Goal: Information Seeking & Learning: Learn about a topic

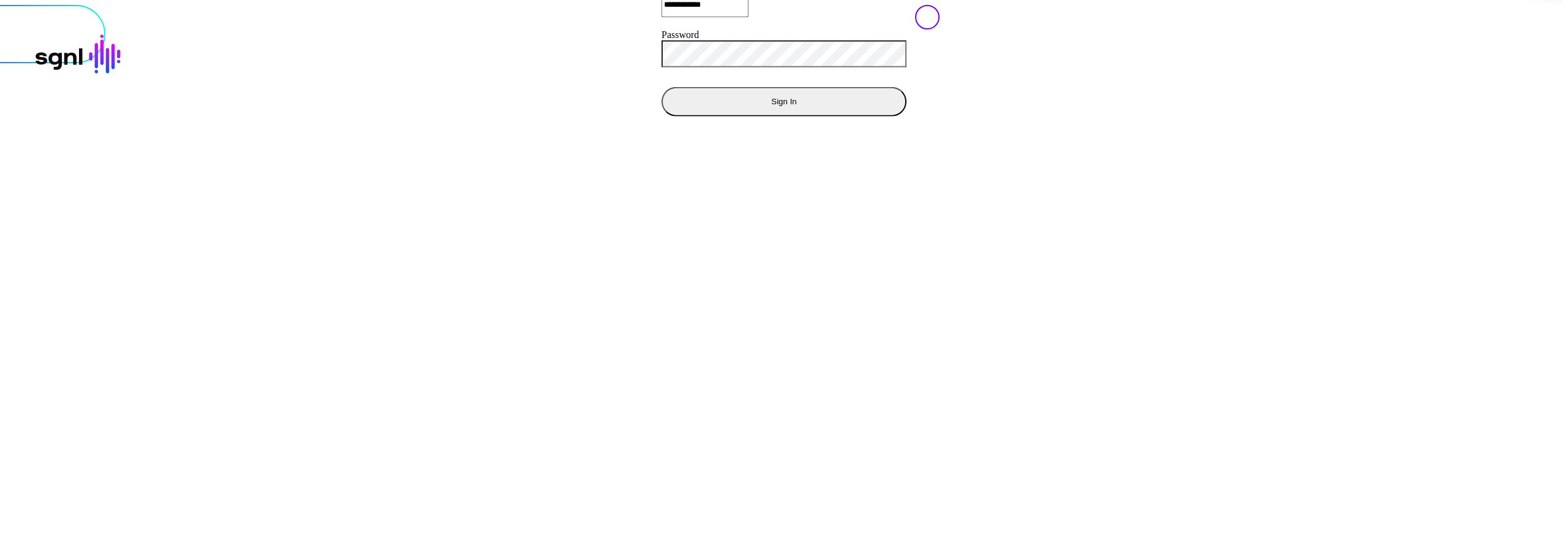
click at [661, 116] on button "Sign In" at bounding box center [784, 101] width 245 height 29
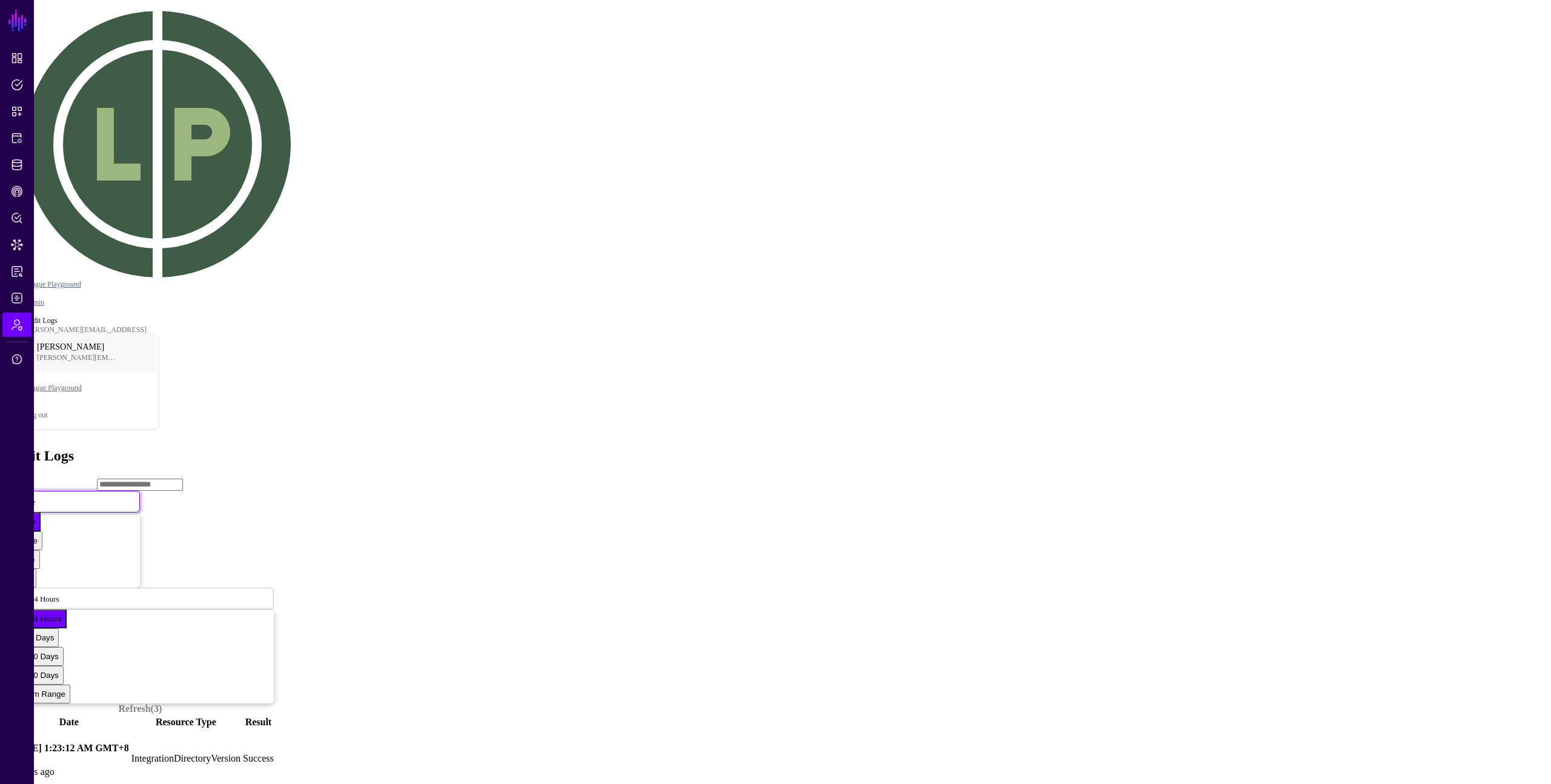
click at [35, 496] on span "Create" at bounding box center [25, 501] width 21 height 10
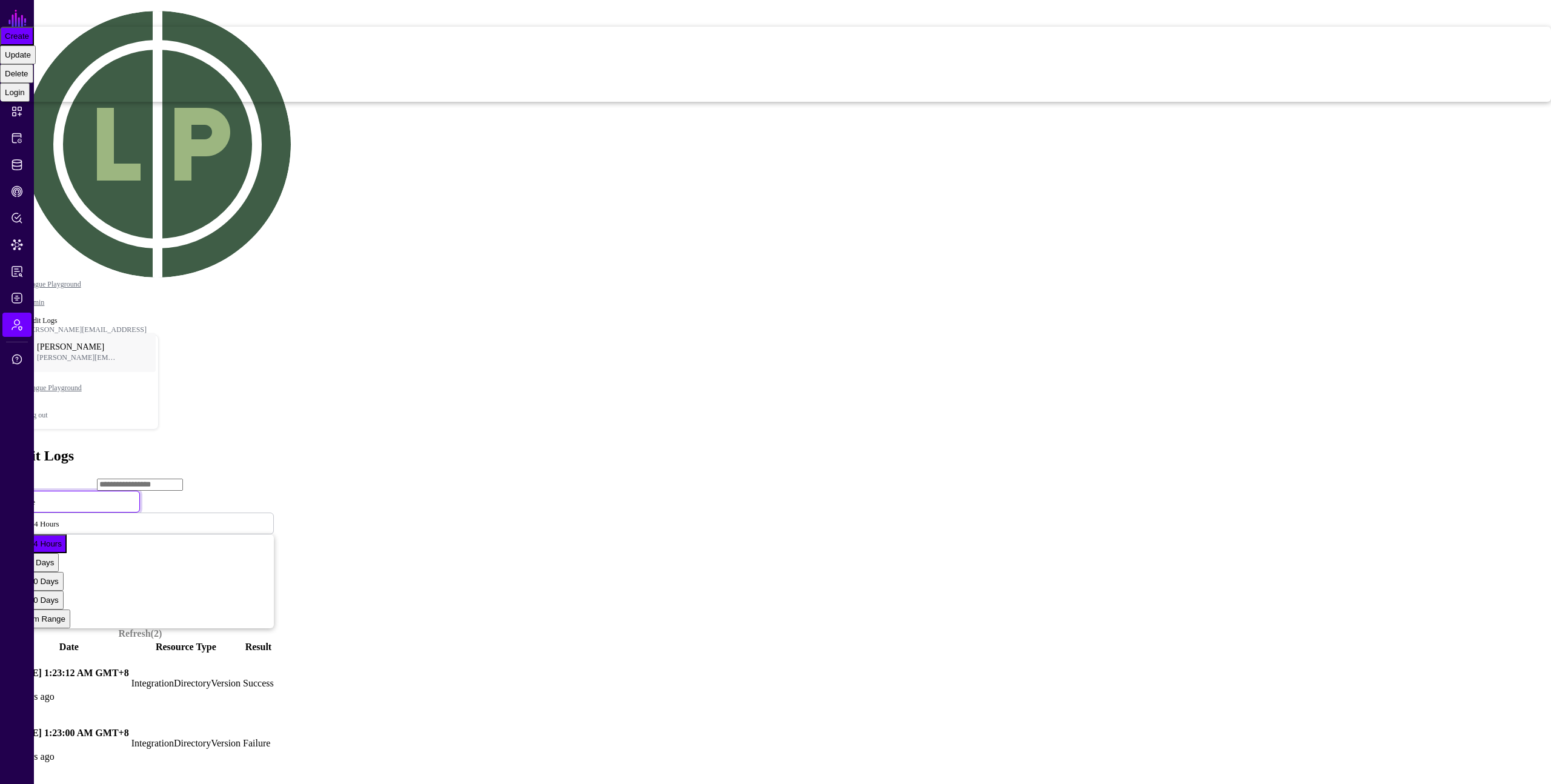
drag, startPoint x: 548, startPoint y: 322, endPoint x: 557, endPoint y: 315, distance: 11.4
click at [549, 322] on main "SGNL Dashboard Policies Snippets Protected Systems Identity Data Fabric CAEP Hu…" at bounding box center [775, 389] width 1541 height 769
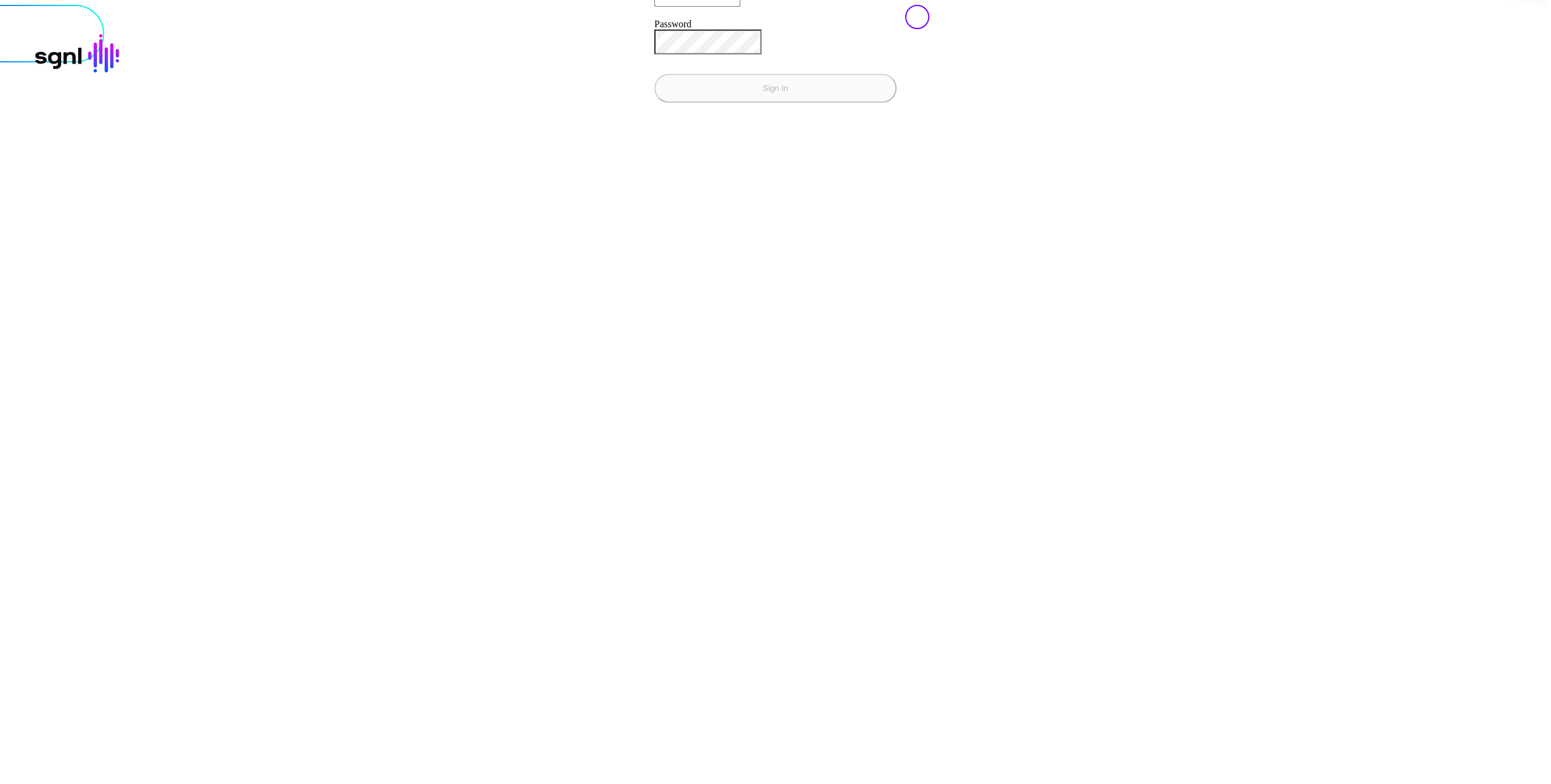
type input "**********"
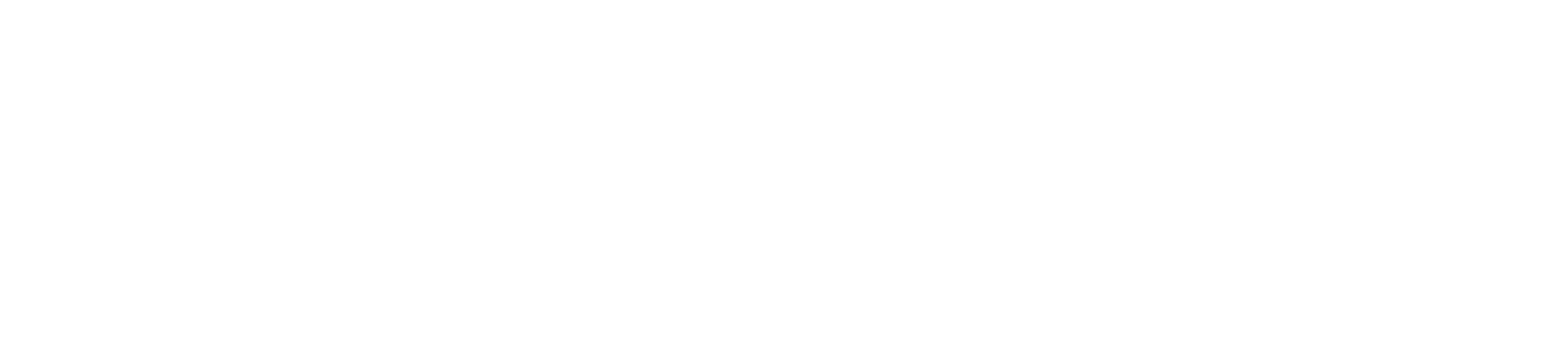
click at [1238, 258] on div at bounding box center [784, 178] width 1568 height 356
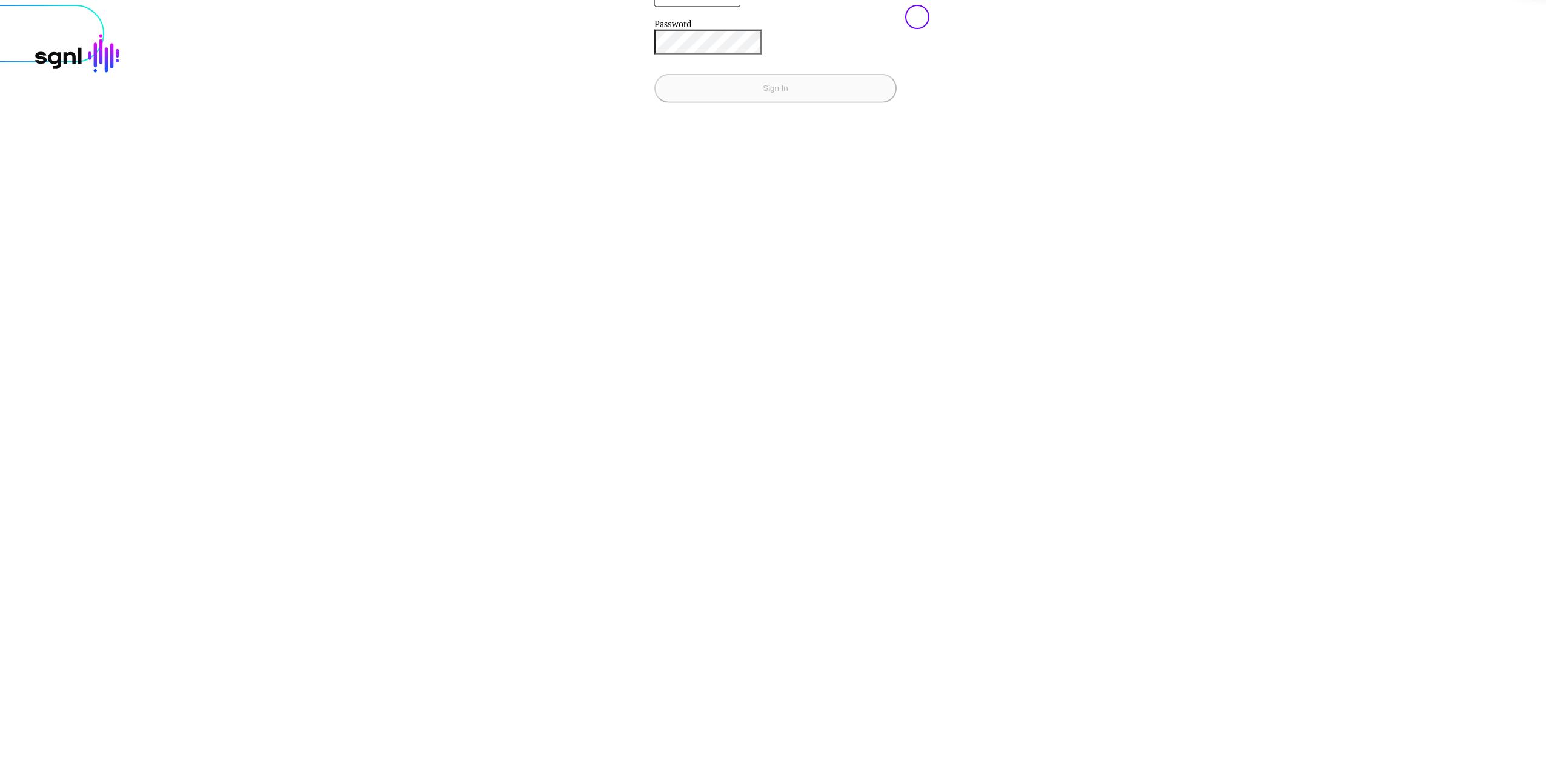
type input "**********"
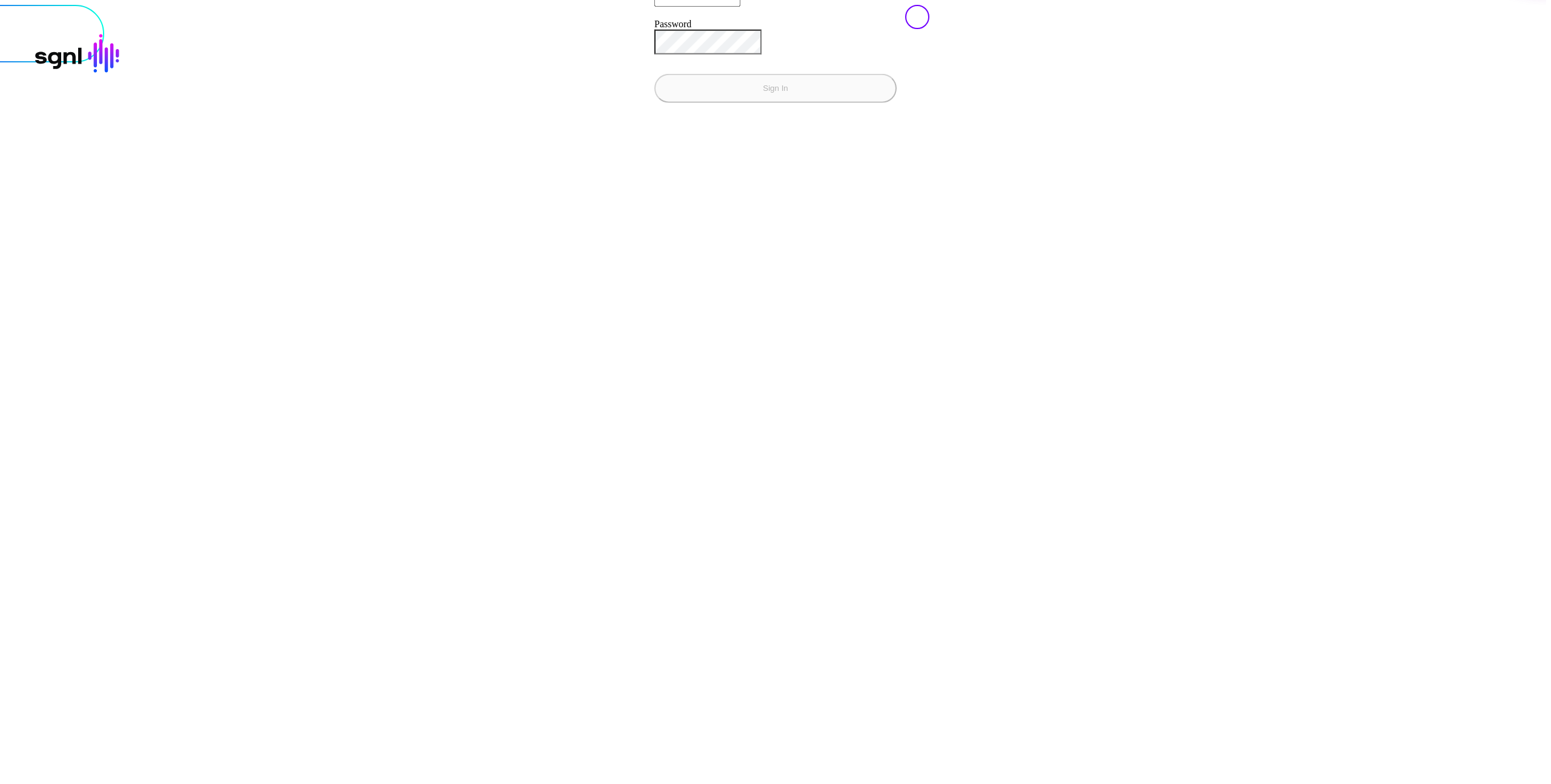
type input "**********"
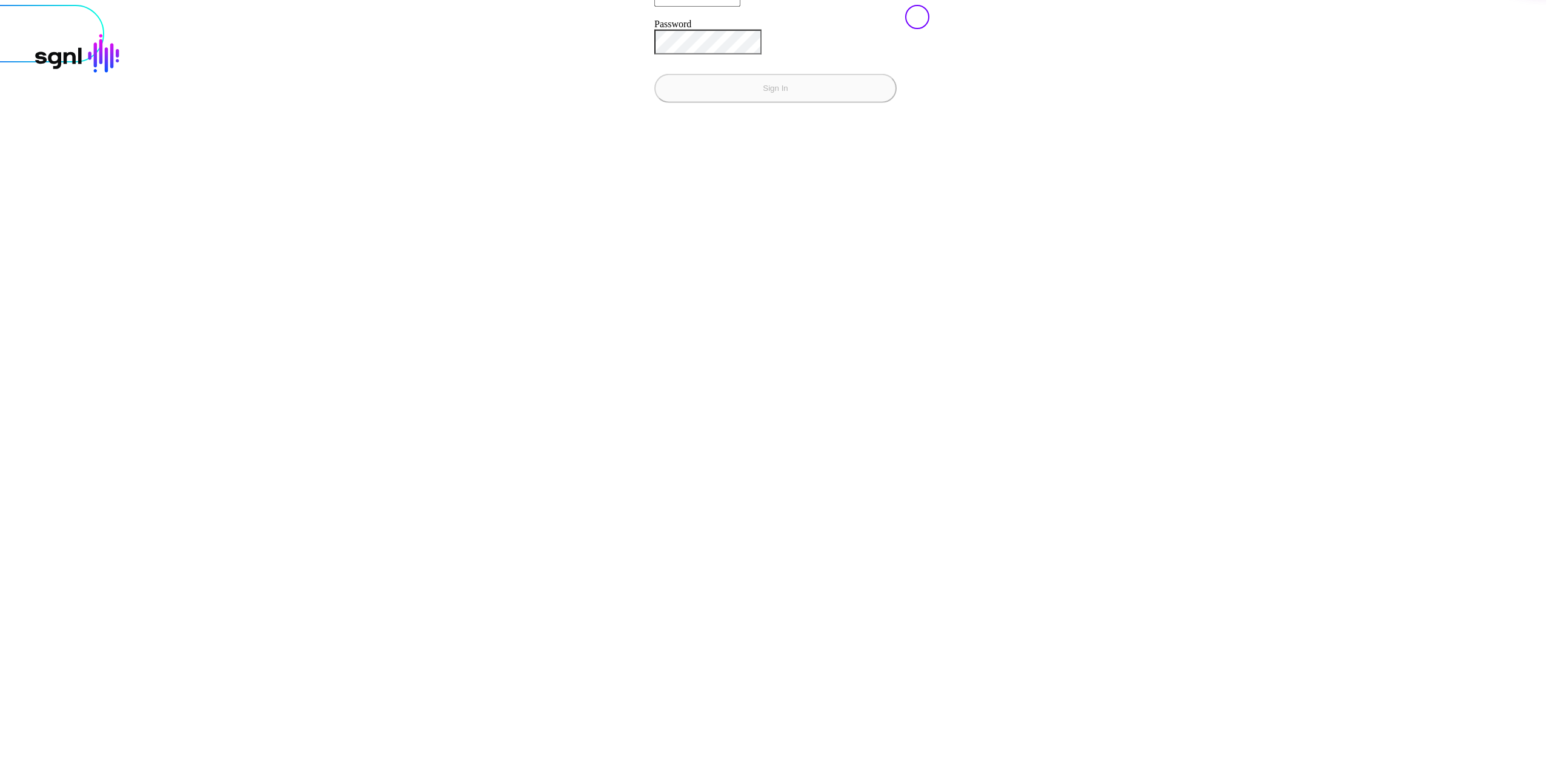
type input "**********"
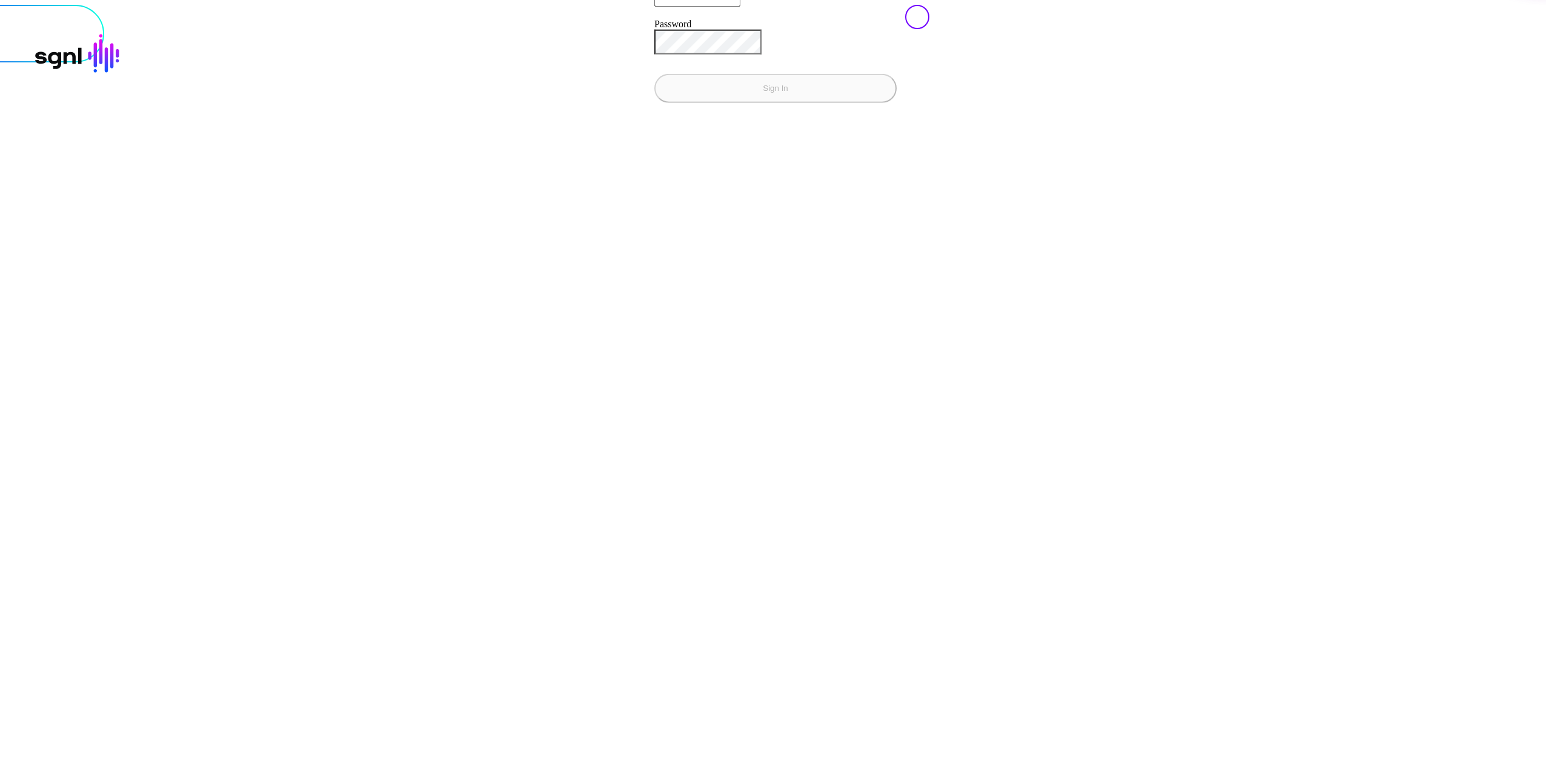
type input "**********"
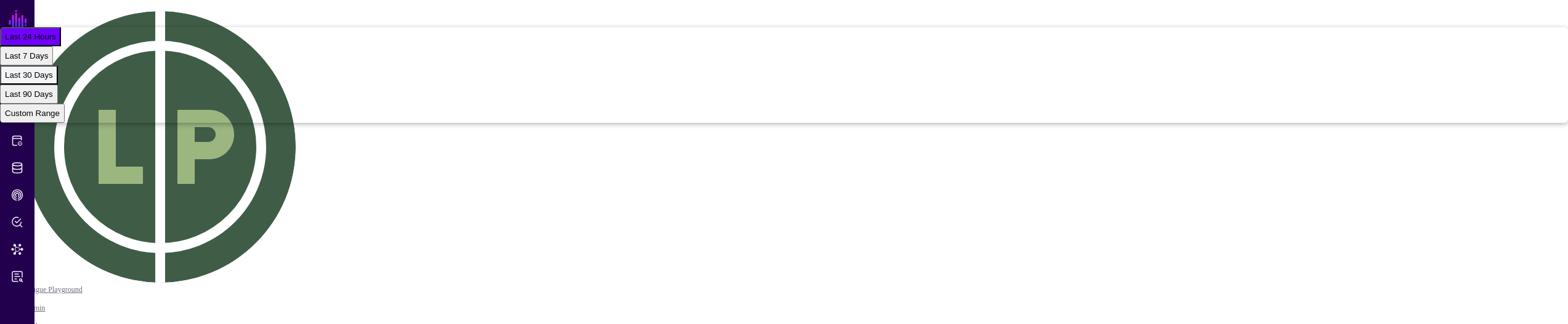
click at [53, 80] on div "Last 30 Days" at bounding box center [29, 75] width 48 height 9
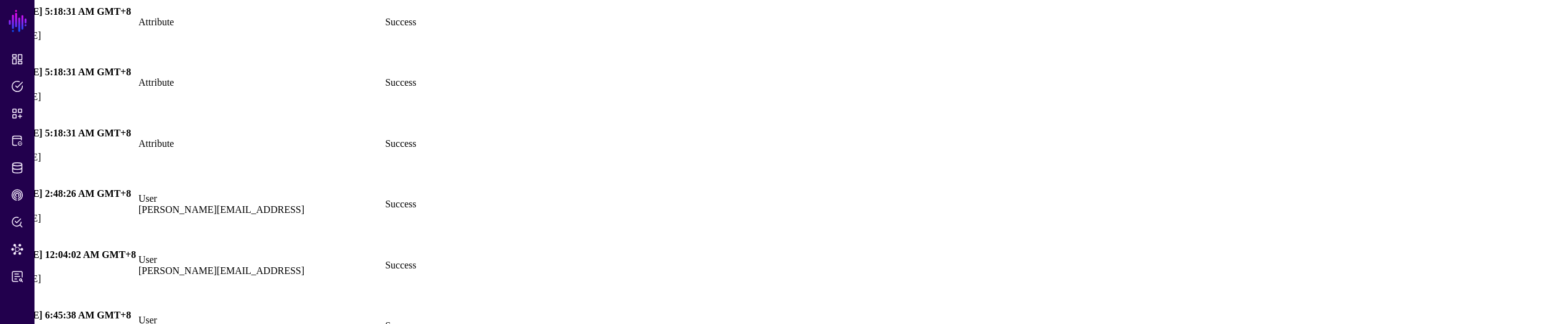
scroll to position [14361, 0]
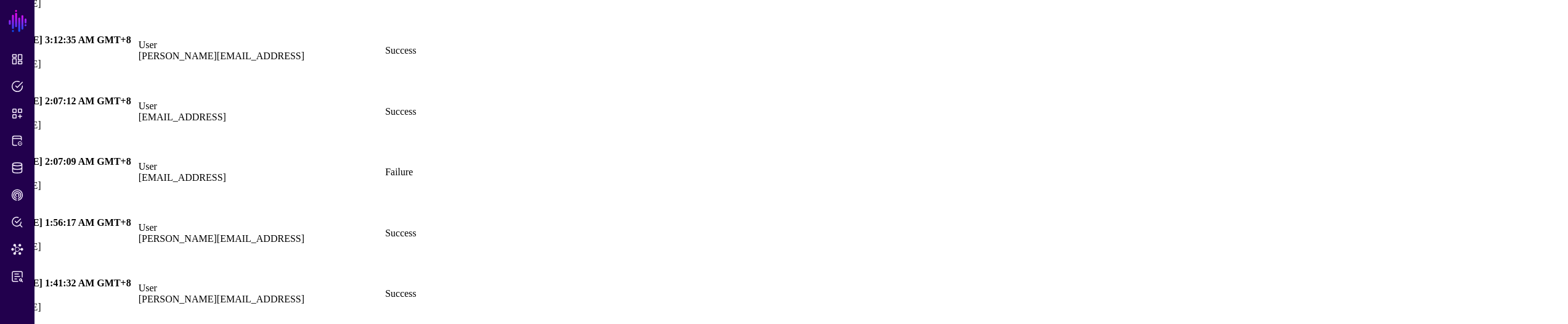
drag, startPoint x: 967, startPoint y: 227, endPoint x: 993, endPoint y: 226, distance: 26.0
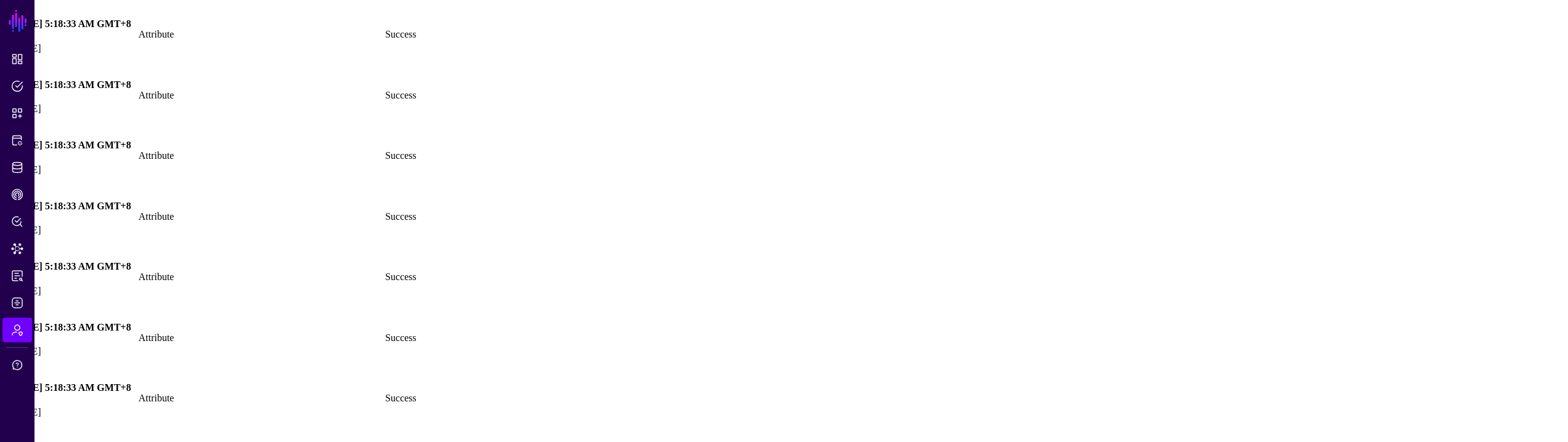
scroll to position [3214, 0]
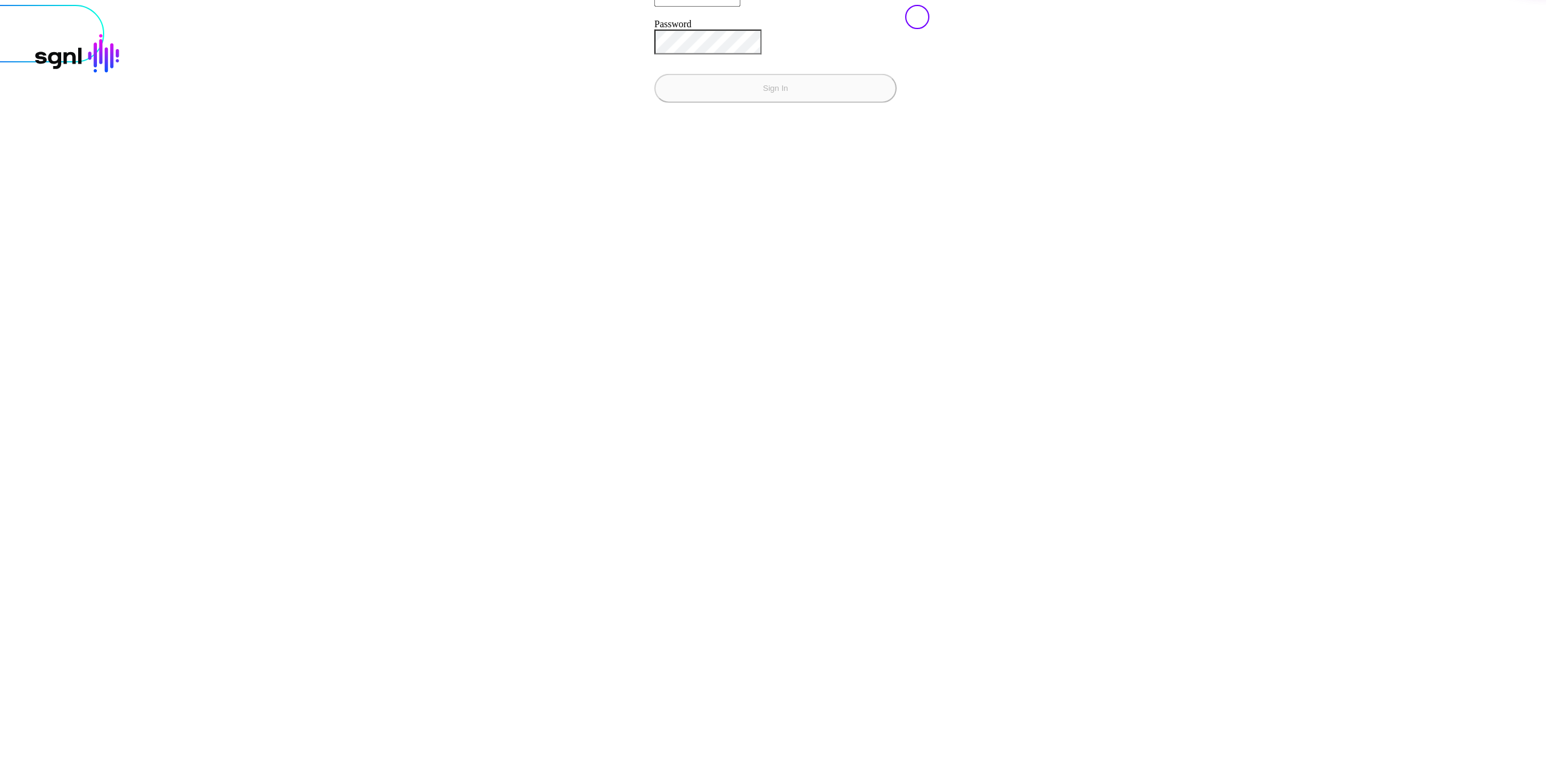
type input "**********"
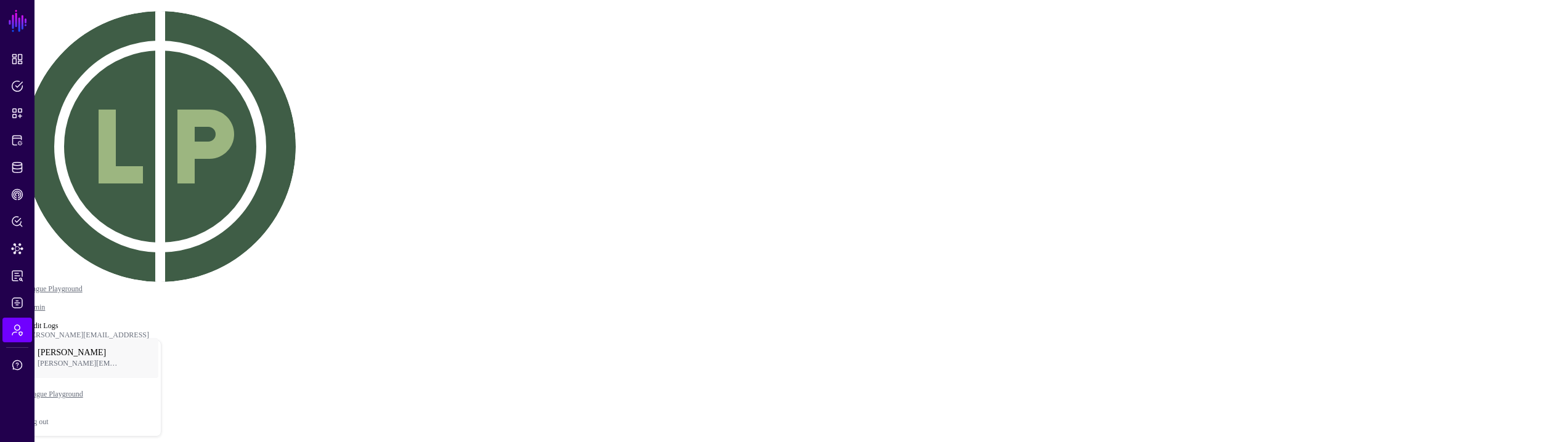
drag, startPoint x: 457, startPoint y: 108, endPoint x: 456, endPoint y: 135, distance: 27.0
click at [53, 80] on span "Last 30 Days" at bounding box center [29, 75] width 48 height 9
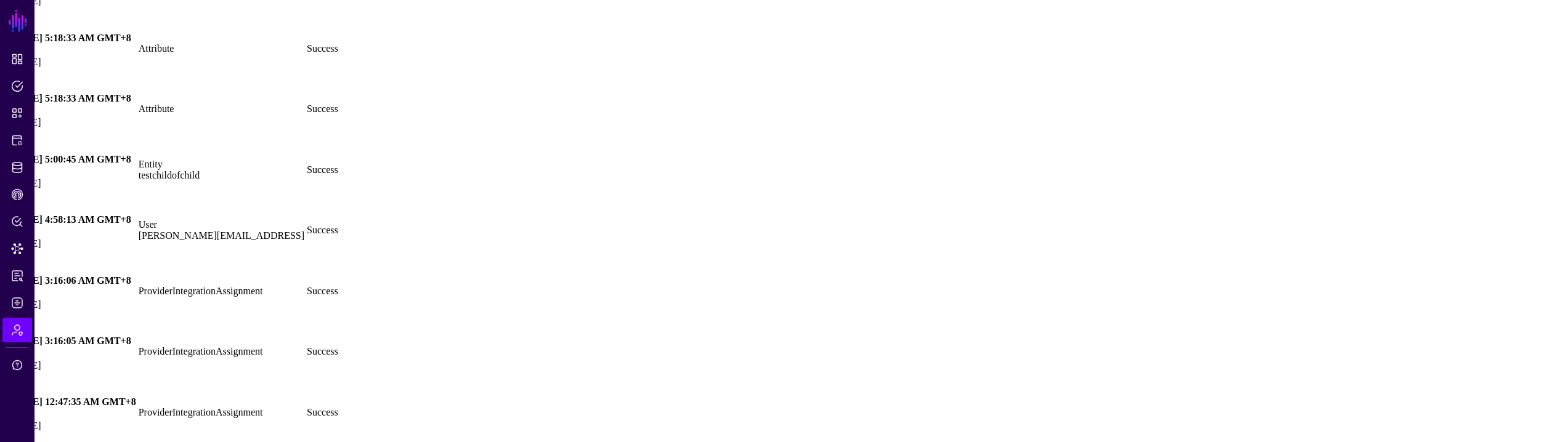
scroll to position [3968, 0]
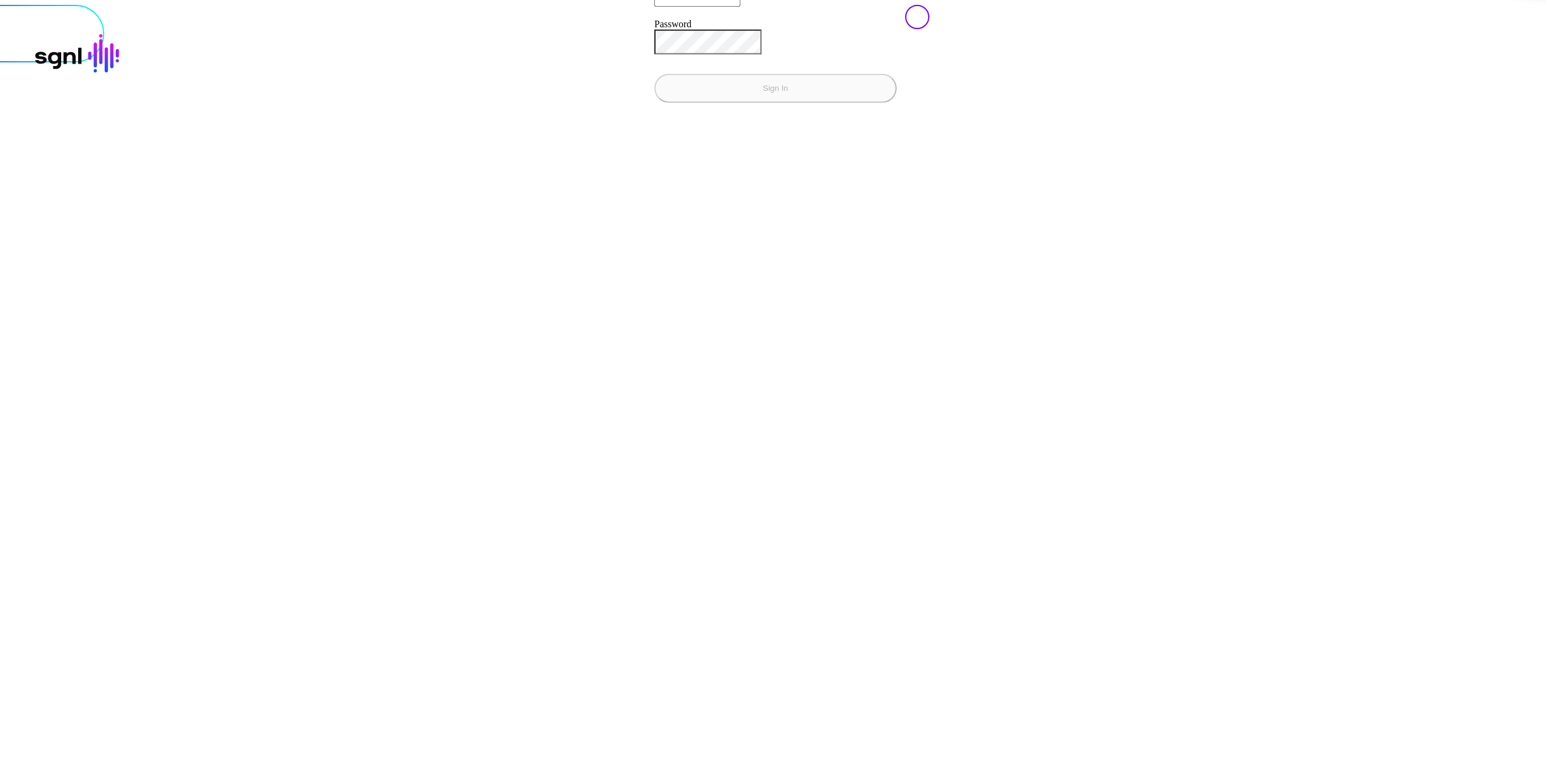
type input "**********"
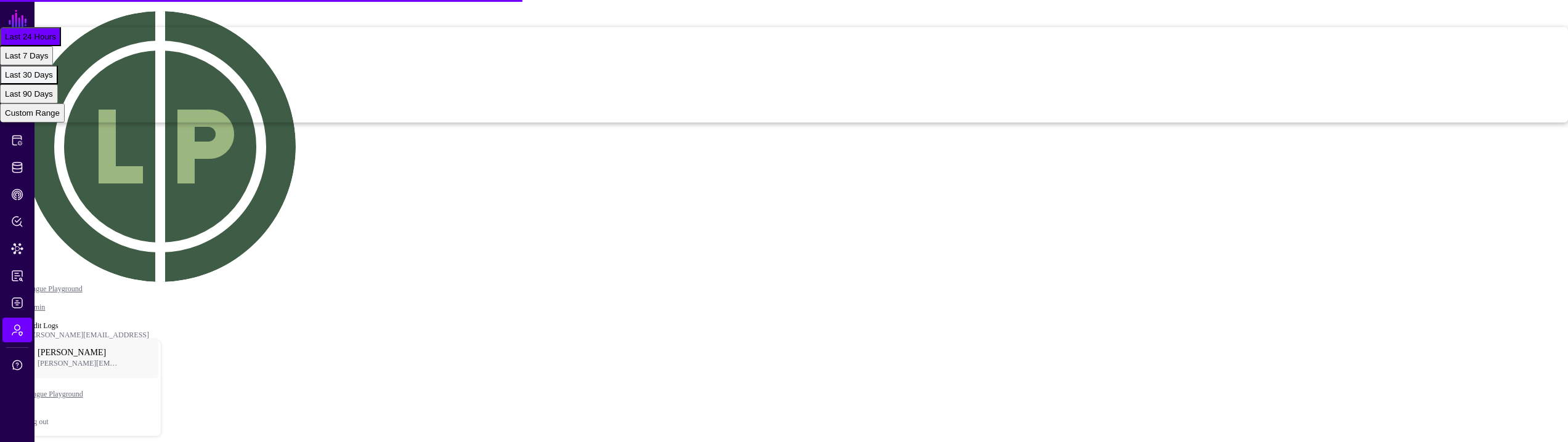
click at [53, 80] on span "Last 30 Days" at bounding box center [29, 75] width 48 height 9
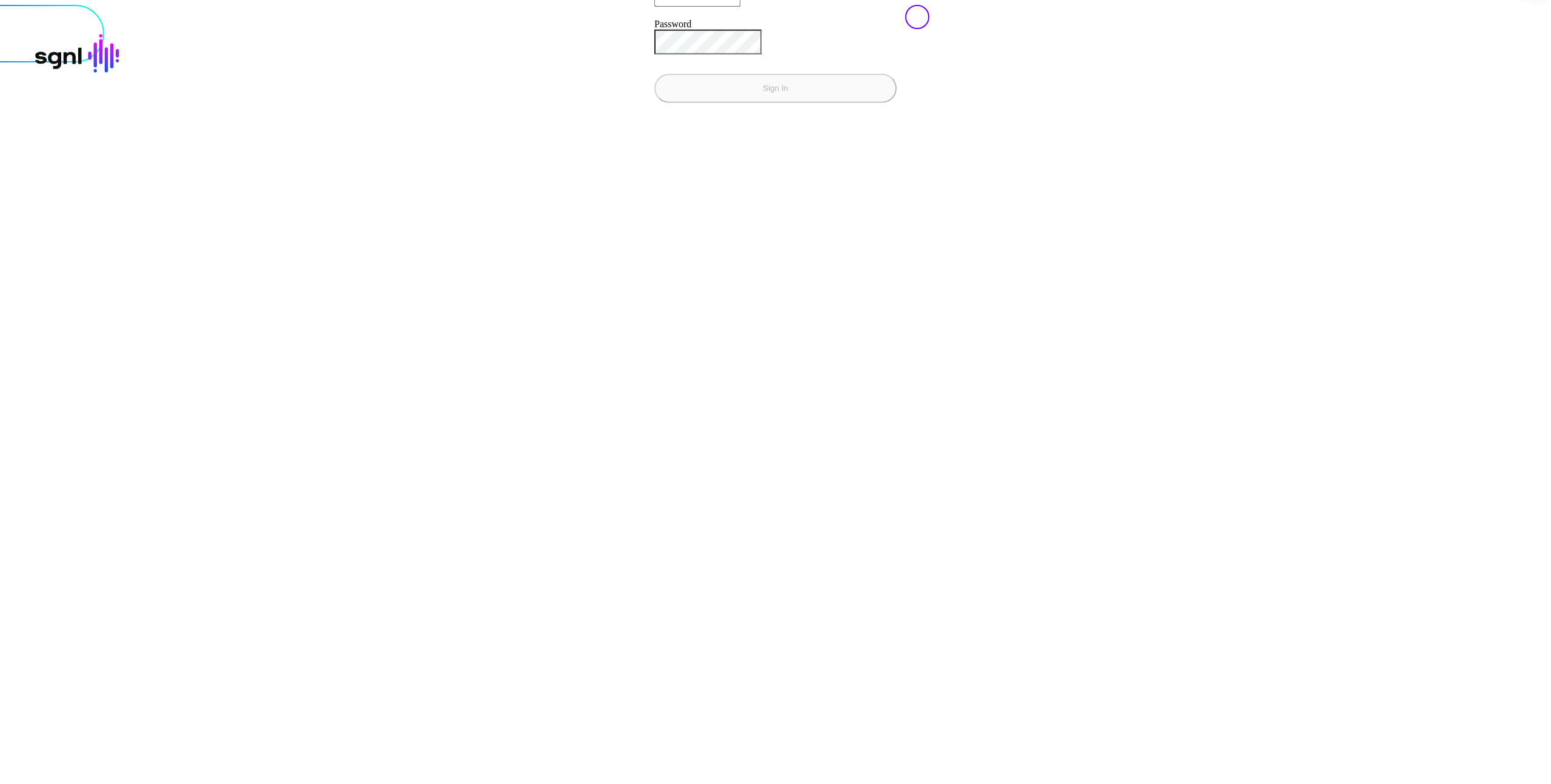
type input "**********"
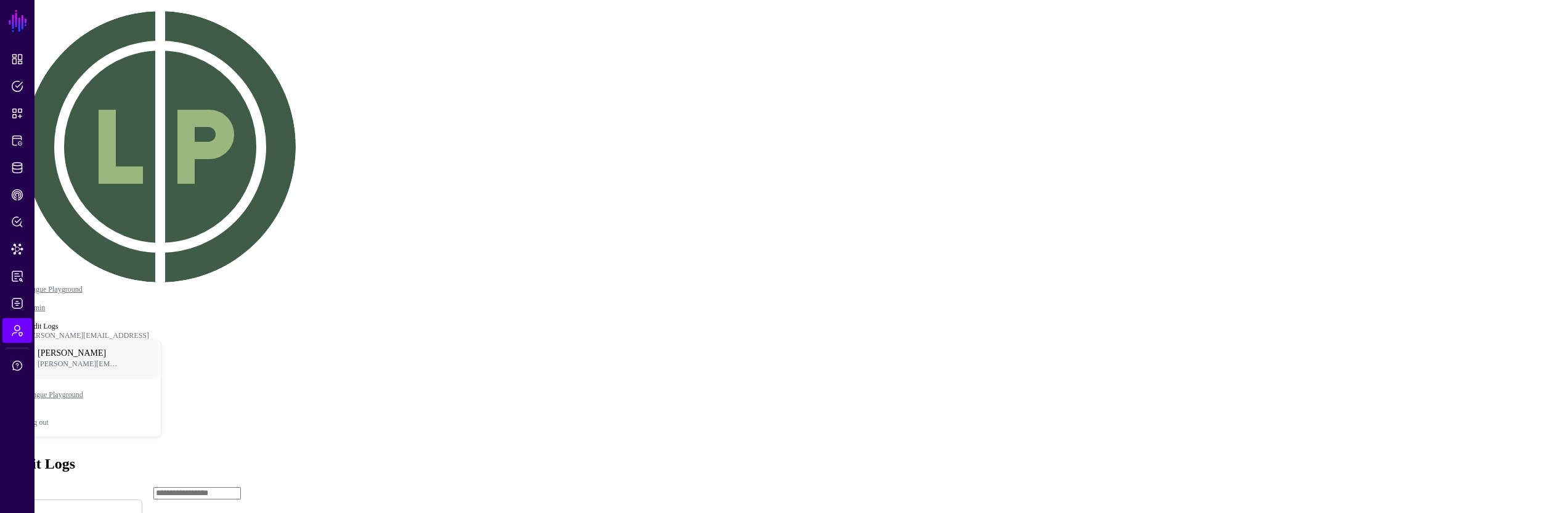
click at [53, 80] on div "Last 30 Days" at bounding box center [29, 75] width 48 height 9
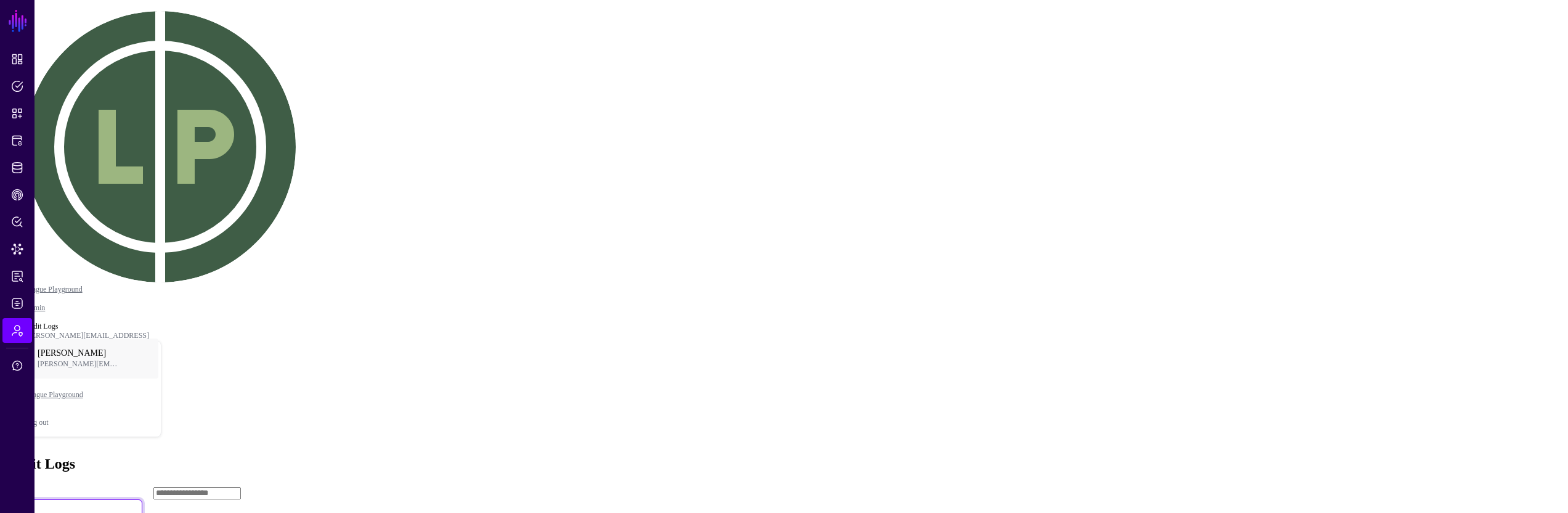
click at [25, 442] on span "All" at bounding box center [20, 510] width 10 height 10
click at [25, 117] on div "Login" at bounding box center [15, 113] width 20 height 9
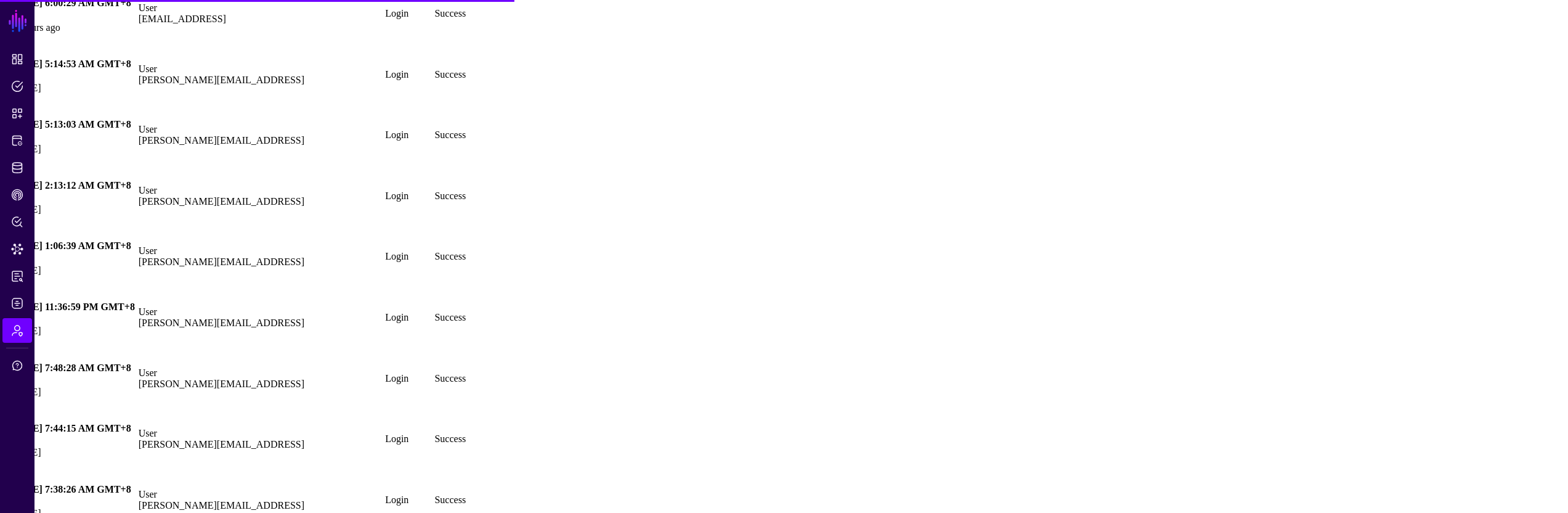
scroll to position [1457, 0]
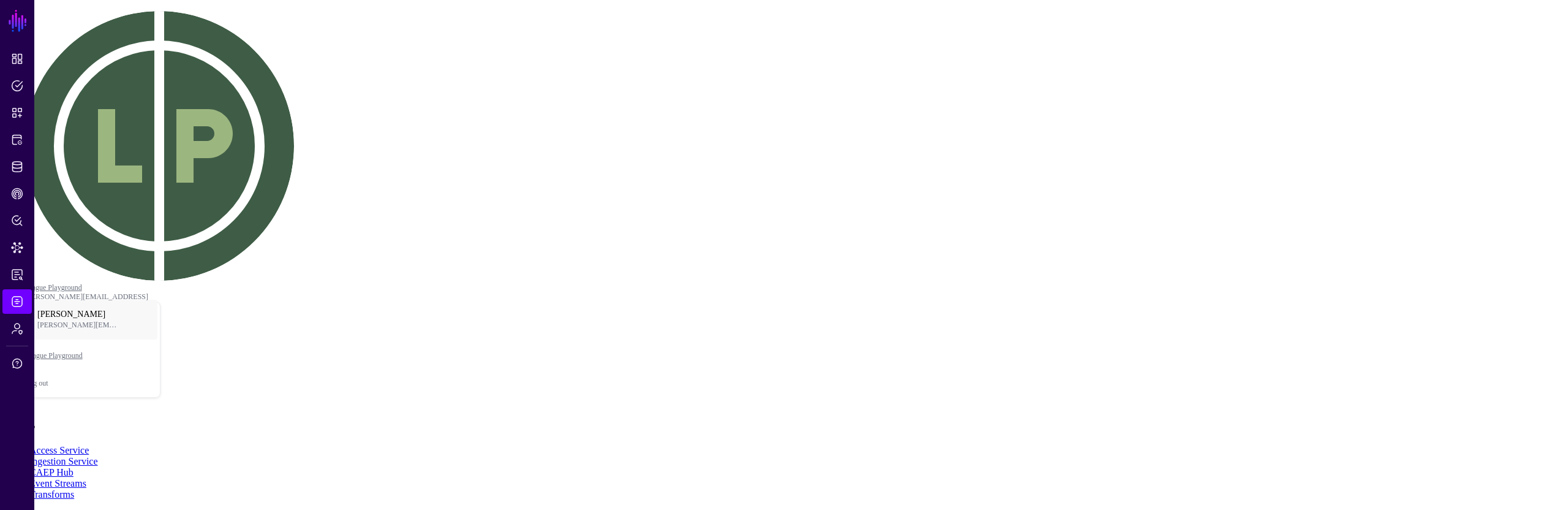
click at [58, 103] on button "Last 90 Days" at bounding box center [28, 93] width 58 height 19
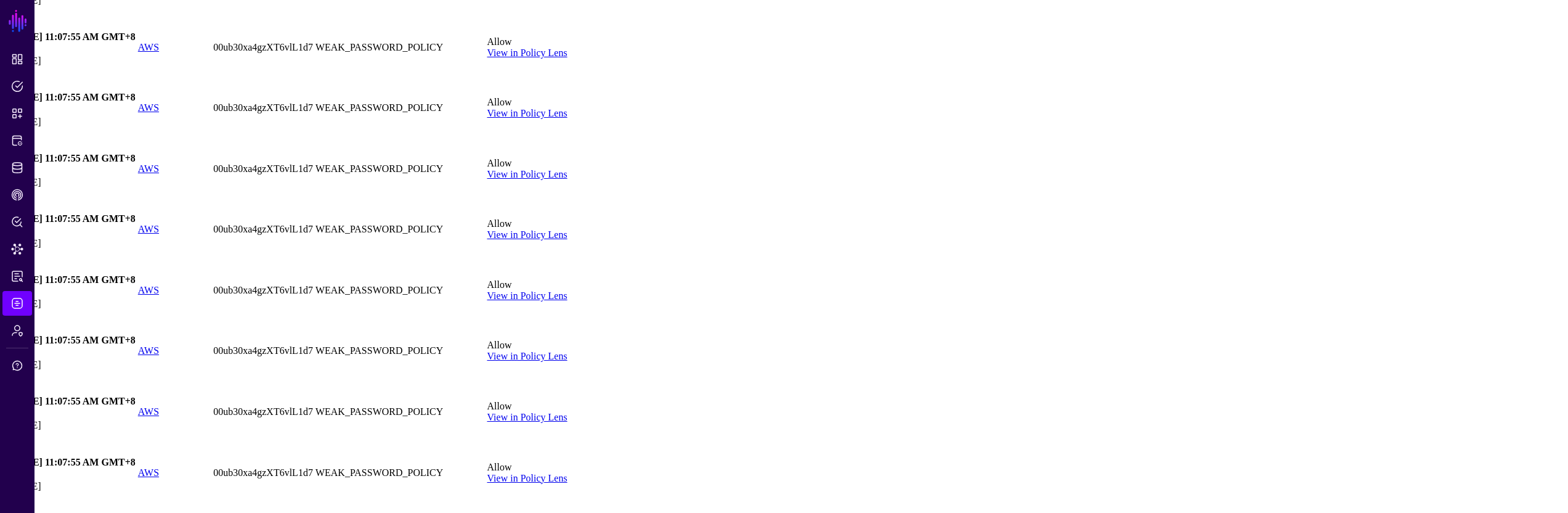
scroll to position [8621, 0]
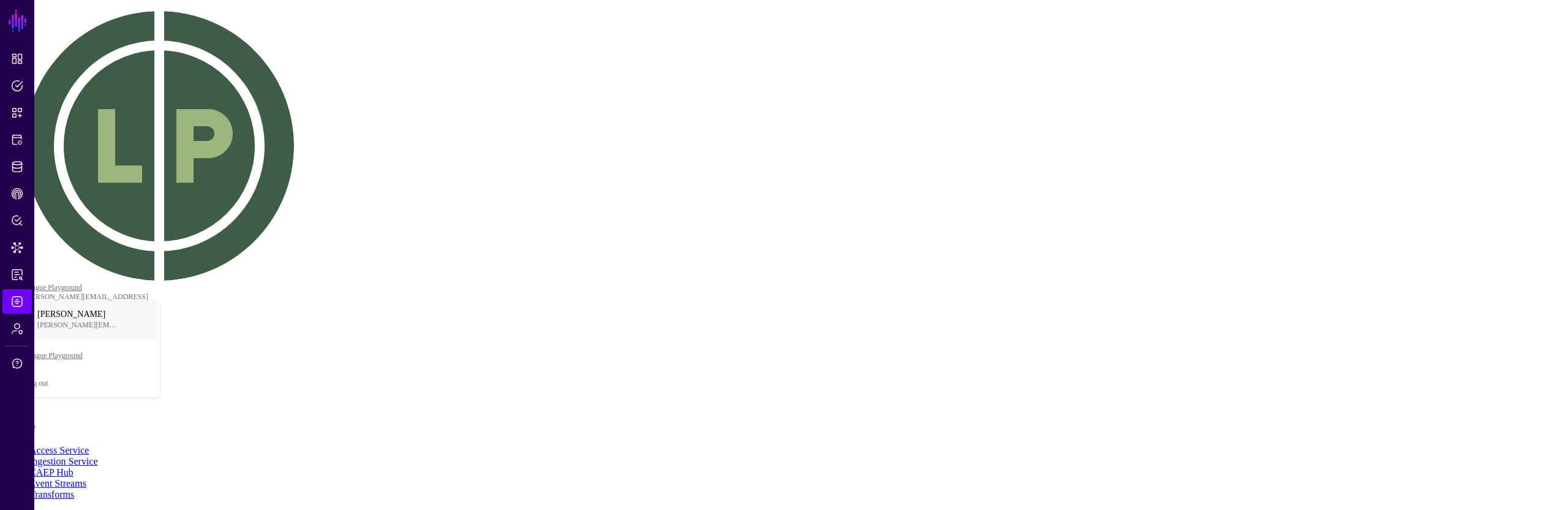
click at [53, 98] on span "Last 90 Days" at bounding box center [28, 93] width 48 height 9
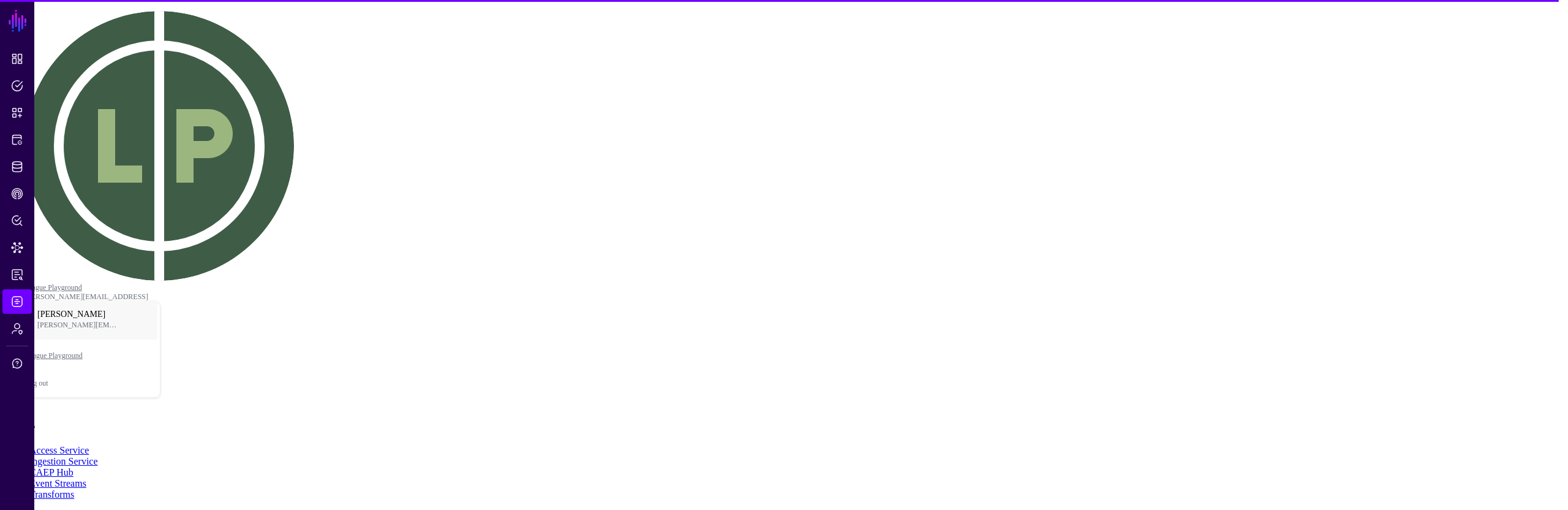
click at [1007, 306] on main "SGNL Dashboard Policies Snippets Protected Systems Identity Data Fabric CAEP Hu…" at bounding box center [784, 373] width 1558 height 737
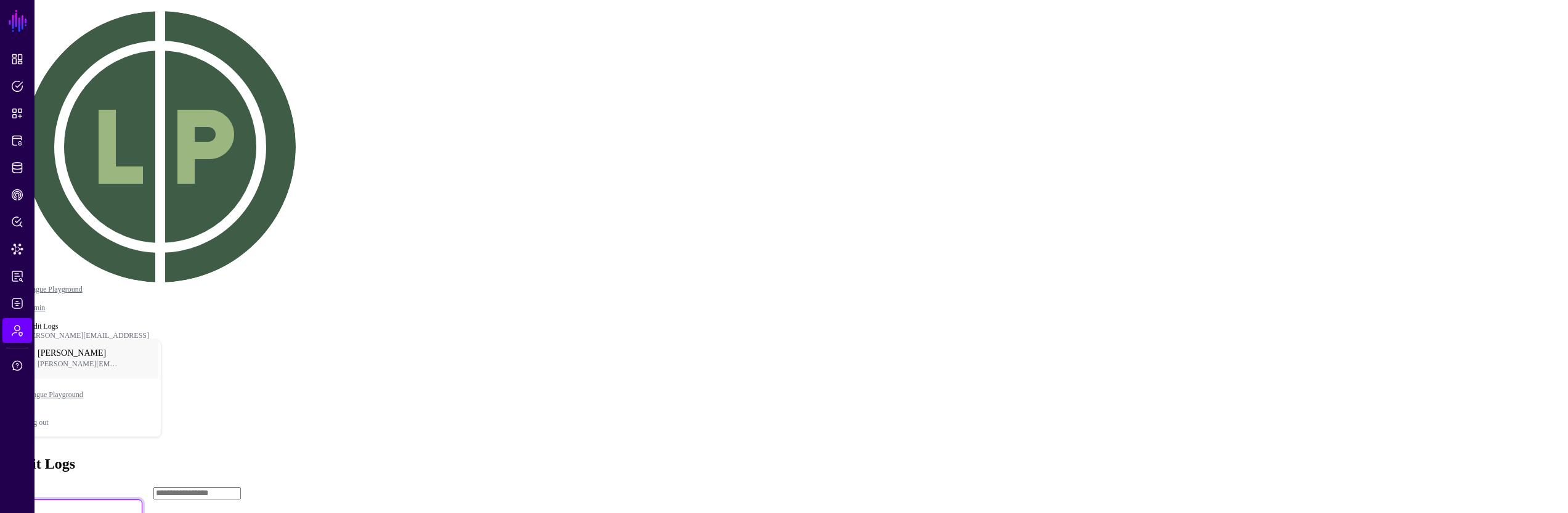
click at [33, 505] on span at bounding box center [29, 510] width 8 height 10
click at [34, 65] on button "Create" at bounding box center [17, 55] width 34 height 19
click at [43, 505] on span at bounding box center [39, 510] width 8 height 10
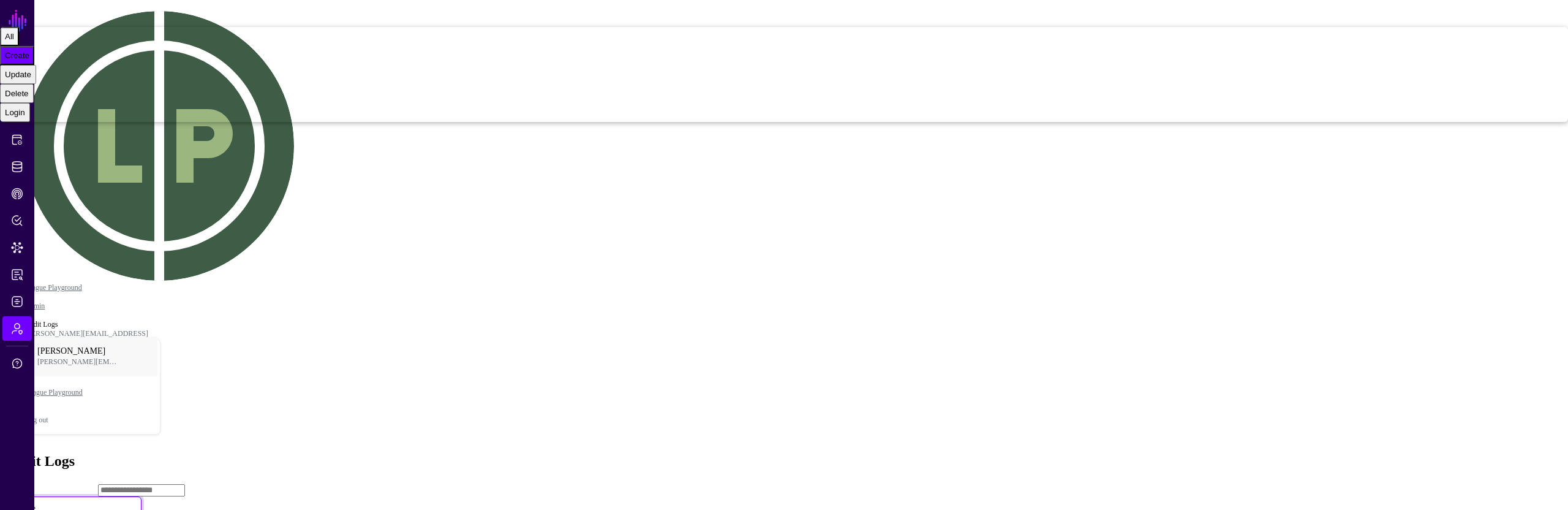
click at [14, 41] on div "All" at bounding box center [9, 36] width 9 height 9
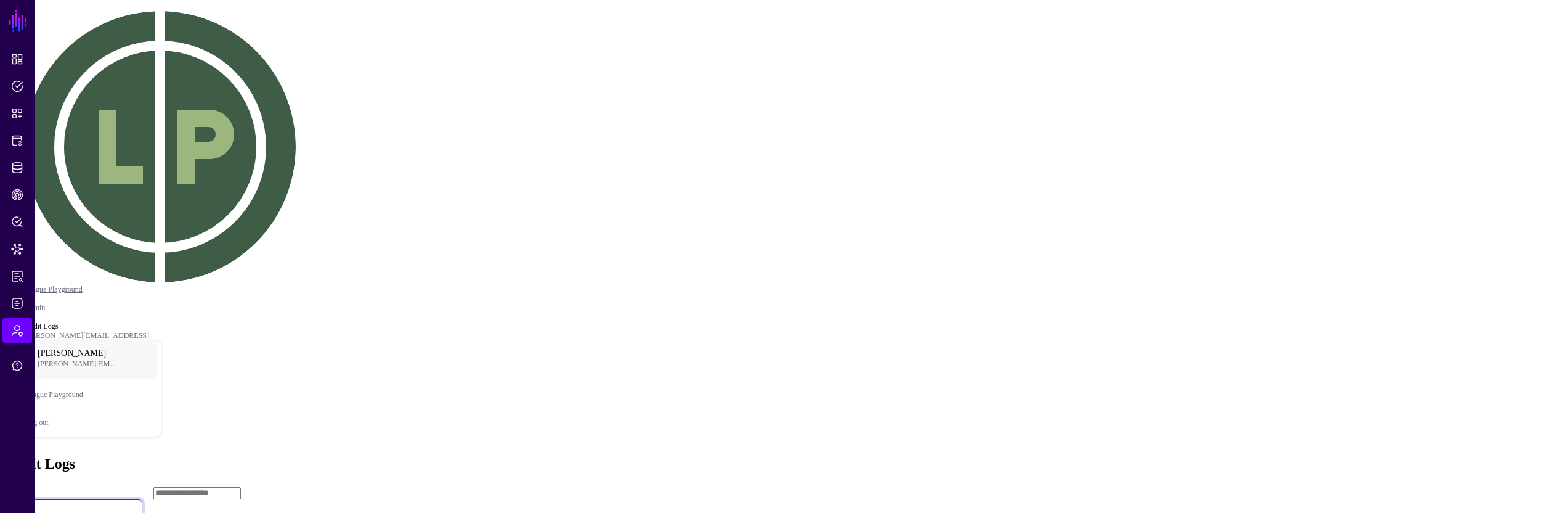
click at [33, 505] on span "All" at bounding box center [24, 510] width 18 height 10
click at [29, 60] on span "Create" at bounding box center [17, 55] width 24 height 9
click at [43, 505] on span at bounding box center [43, 510] width 0 height 10
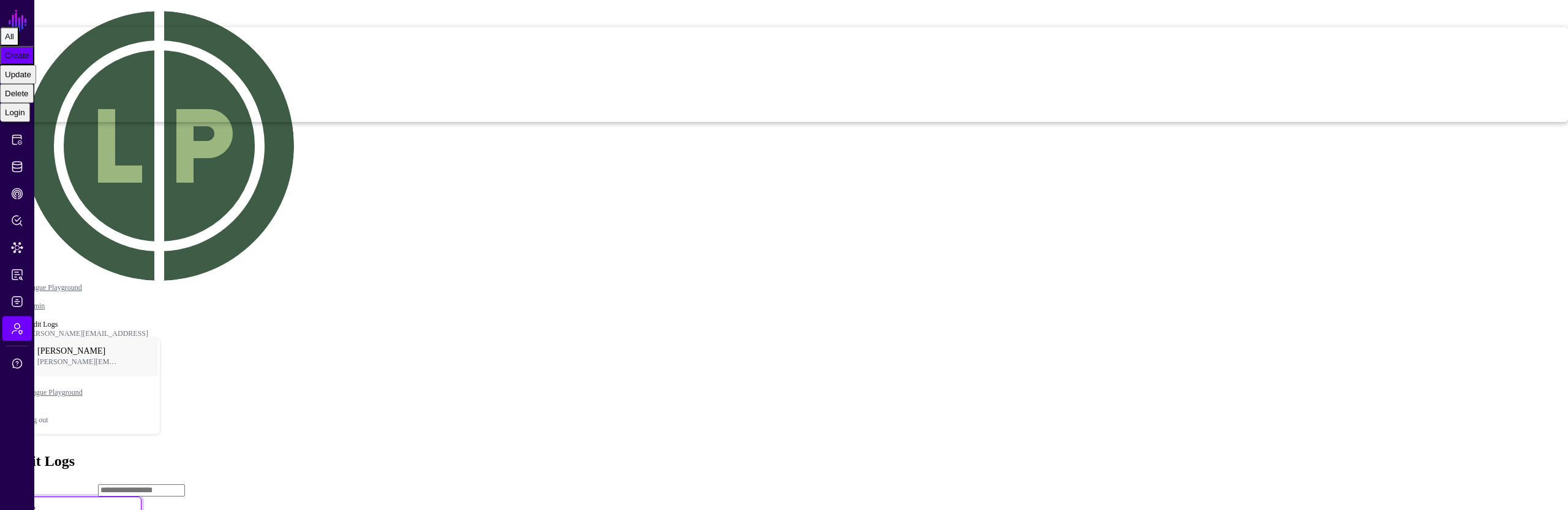
click at [14, 41] on div "All" at bounding box center [9, 36] width 9 height 9
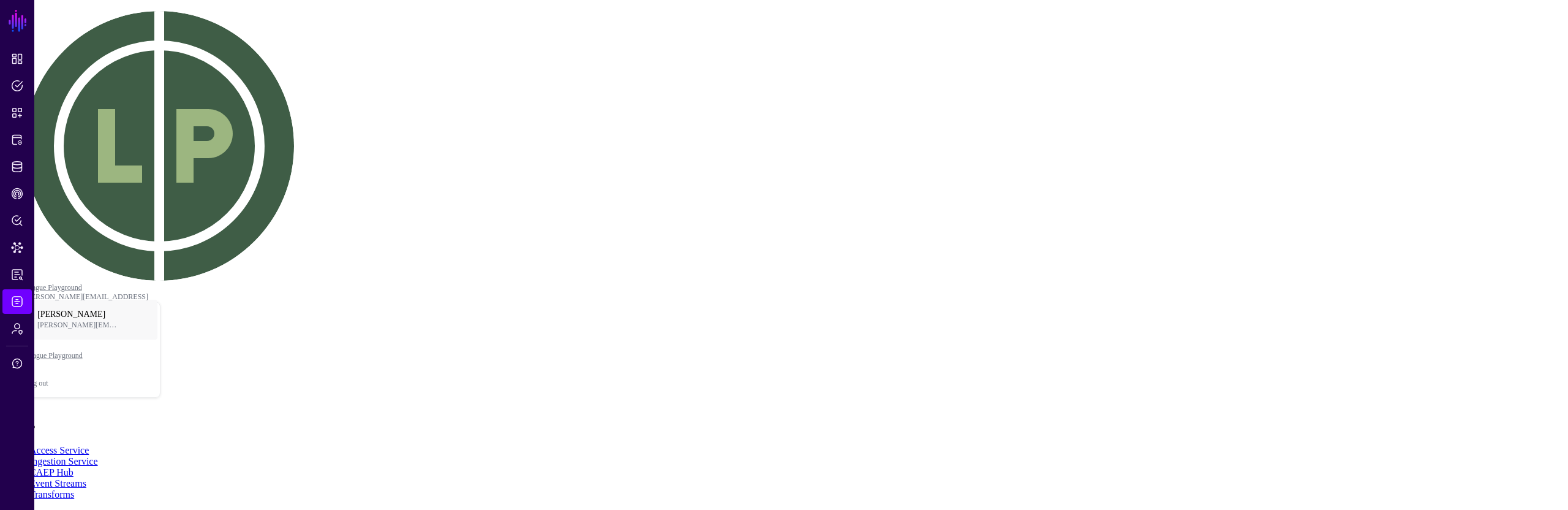
click at [53, 79] on span "Last 30 Days" at bounding box center [28, 74] width 48 height 9
click at [53, 98] on div "Last 90 Days" at bounding box center [28, 93] width 48 height 9
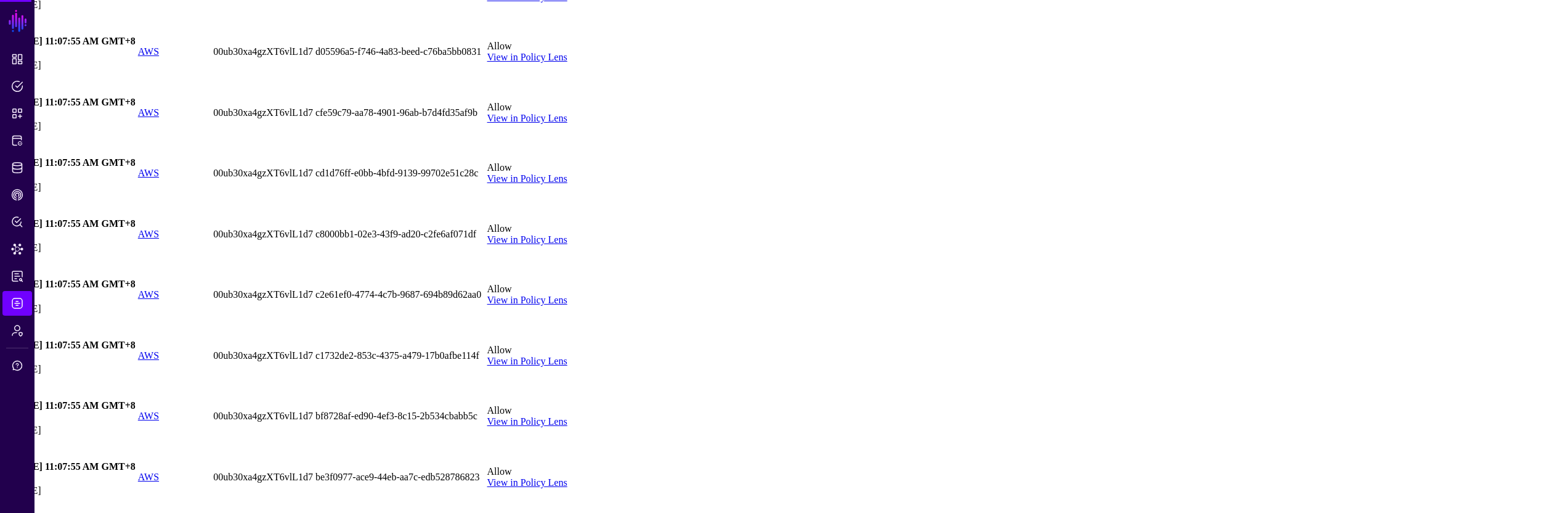
scroll to position [2010, 0]
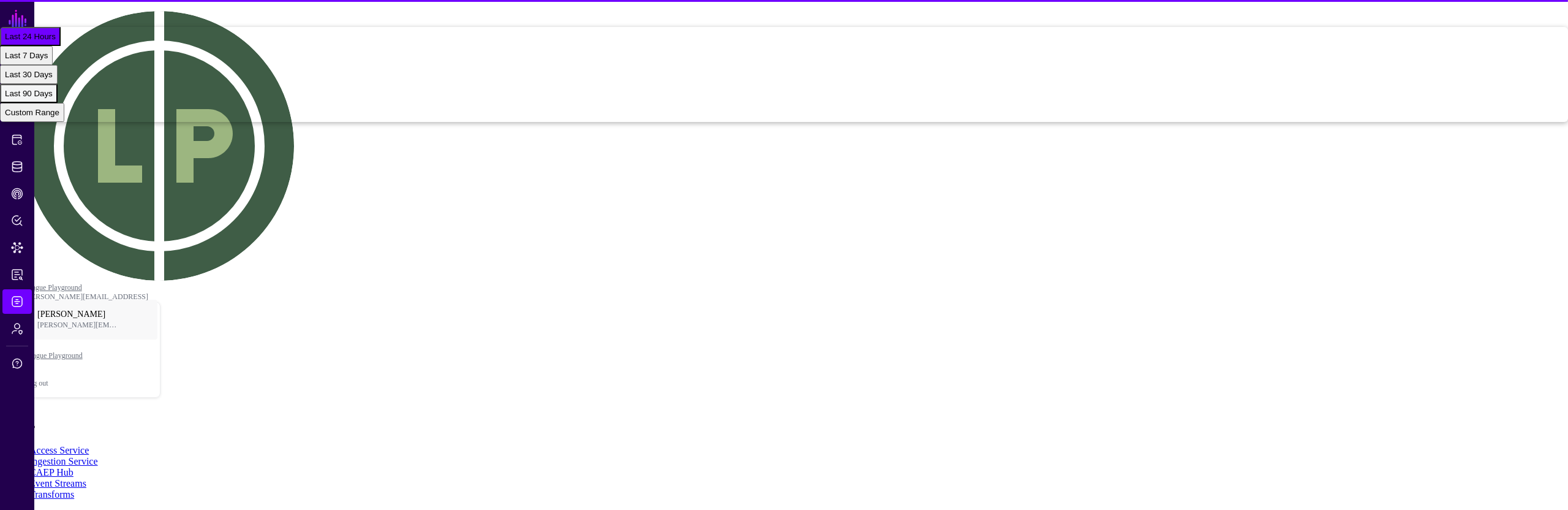
click at [53, 98] on div "Last 90 Days" at bounding box center [28, 93] width 48 height 9
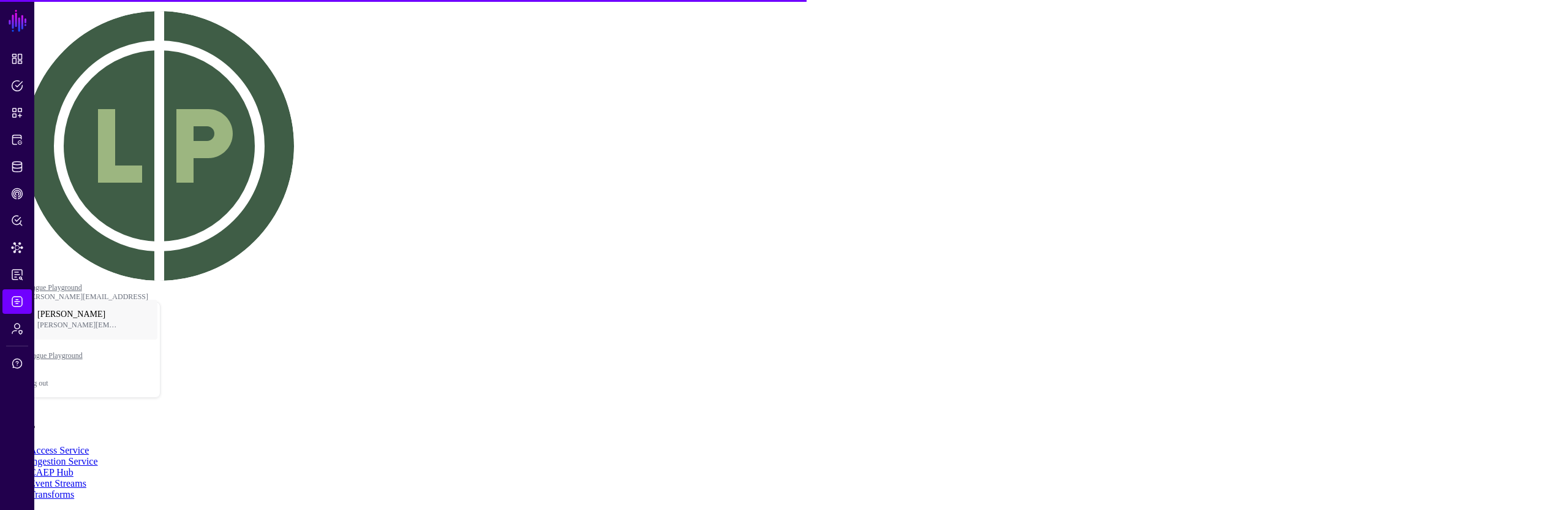
click at [786, 255] on main "SGNL Dashboard Policies Snippets Protected Systems Identity Data Fabric CAEP Hu…" at bounding box center [784, 373] width 1558 height 737
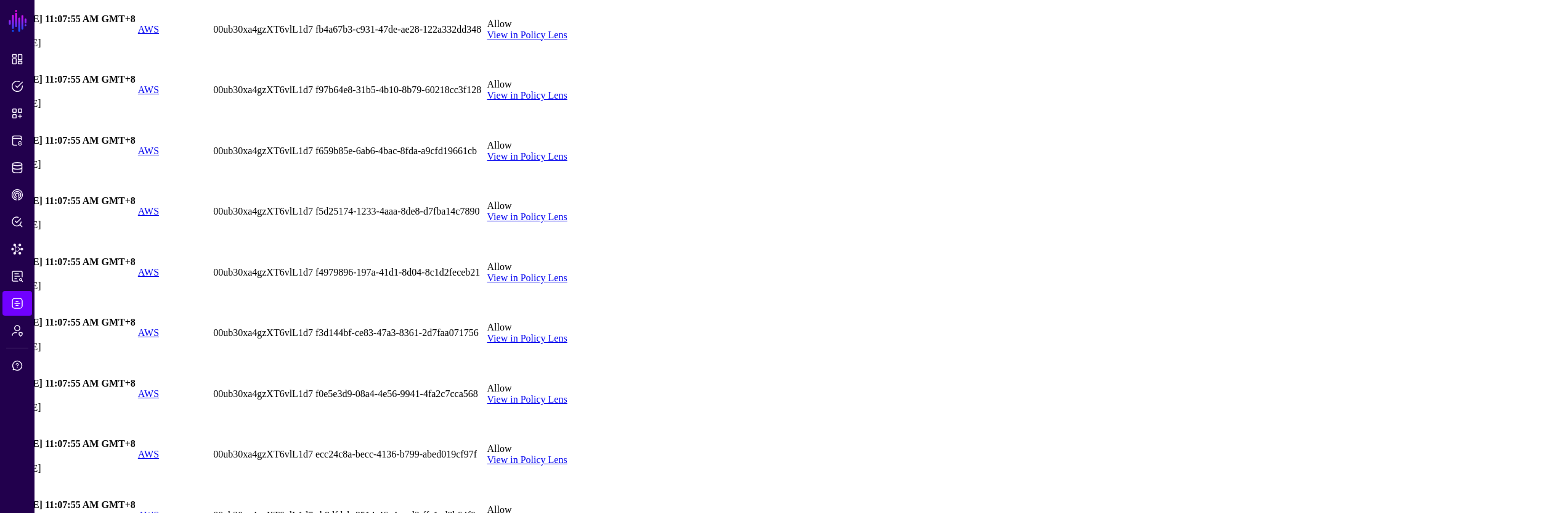
scroll to position [839, 0]
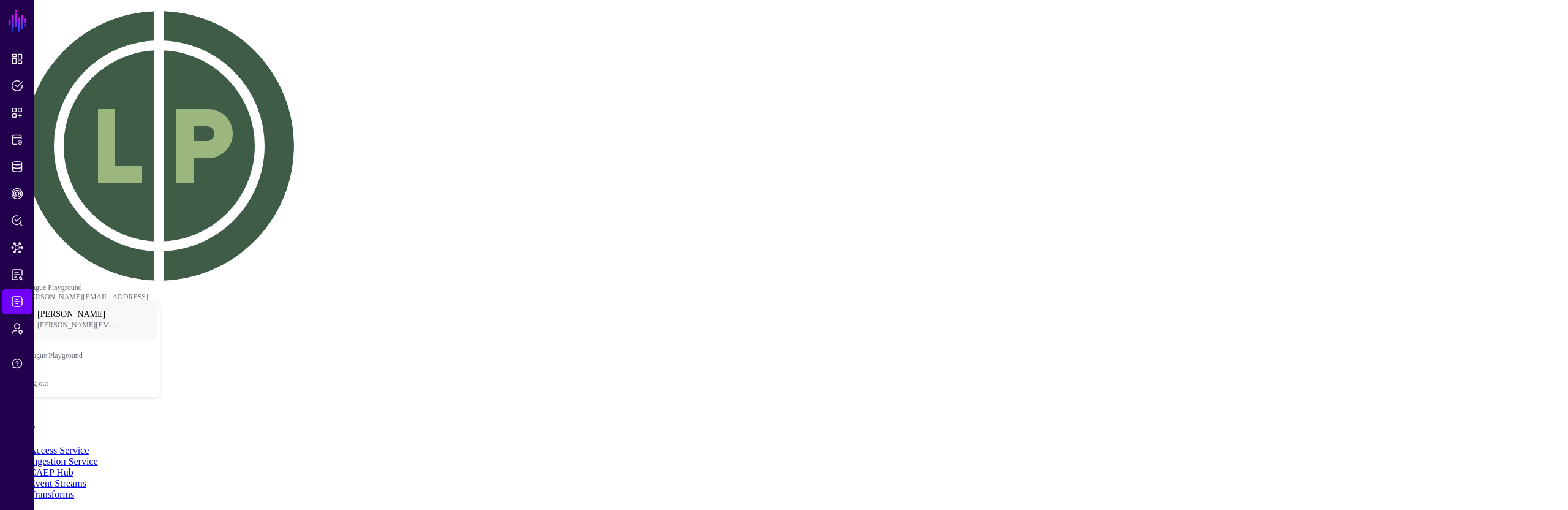
click at [680, 327] on main "SGNL Dashboard Policies Snippets Protected Systems Identity Data Fabric CAEP Hu…" at bounding box center [784, 373] width 1558 height 737
click at [53, 98] on div "Last 90 Days" at bounding box center [28, 93] width 48 height 9
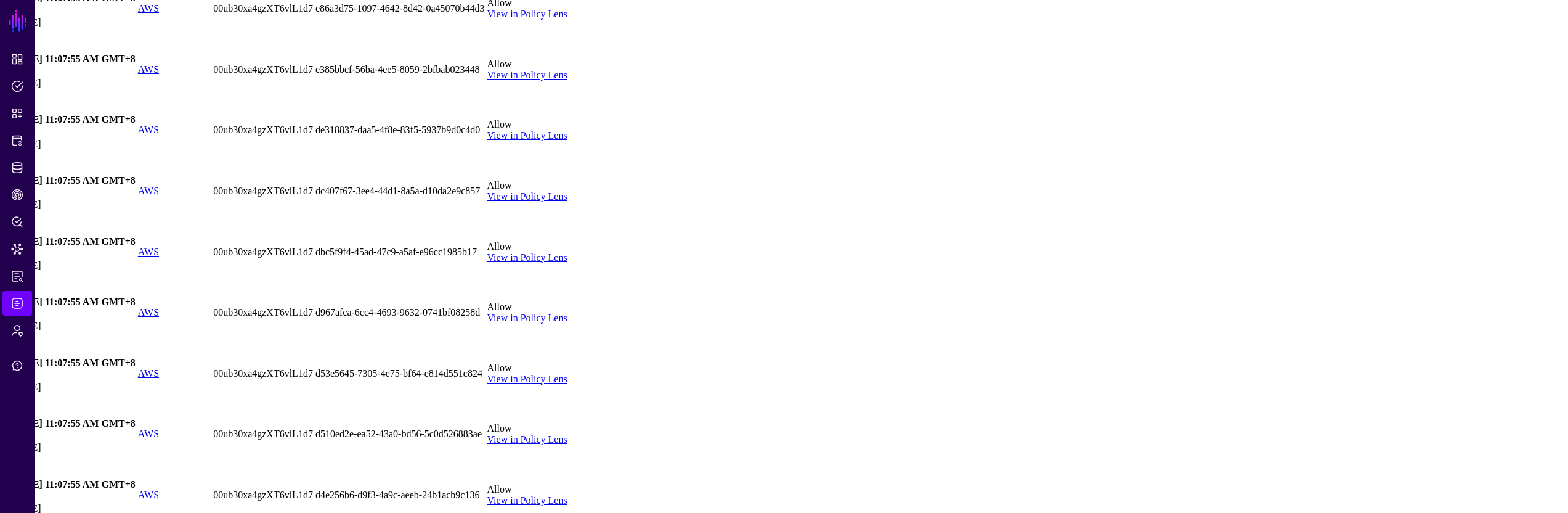
scroll to position [1442, 0]
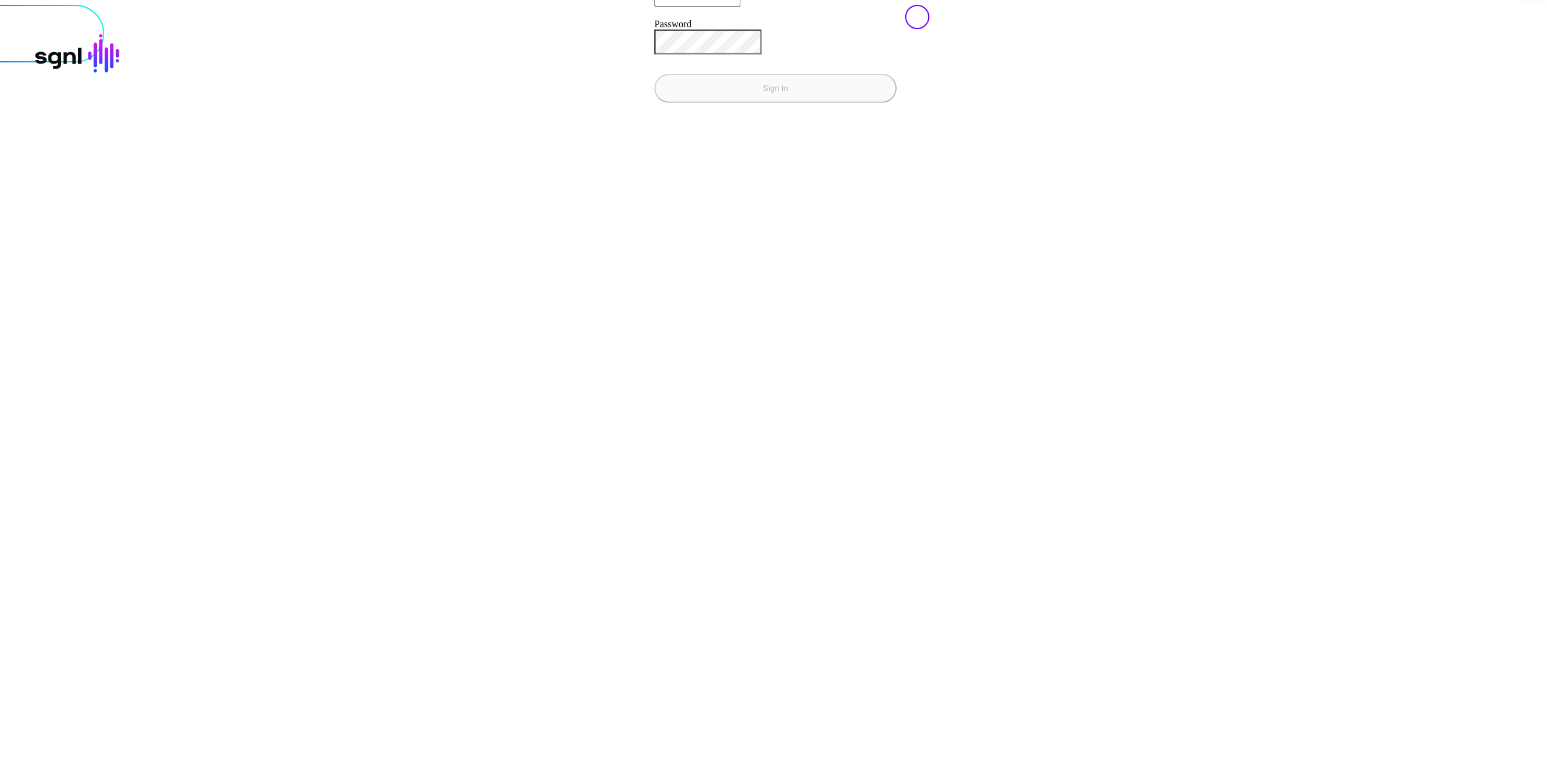
type input "**********"
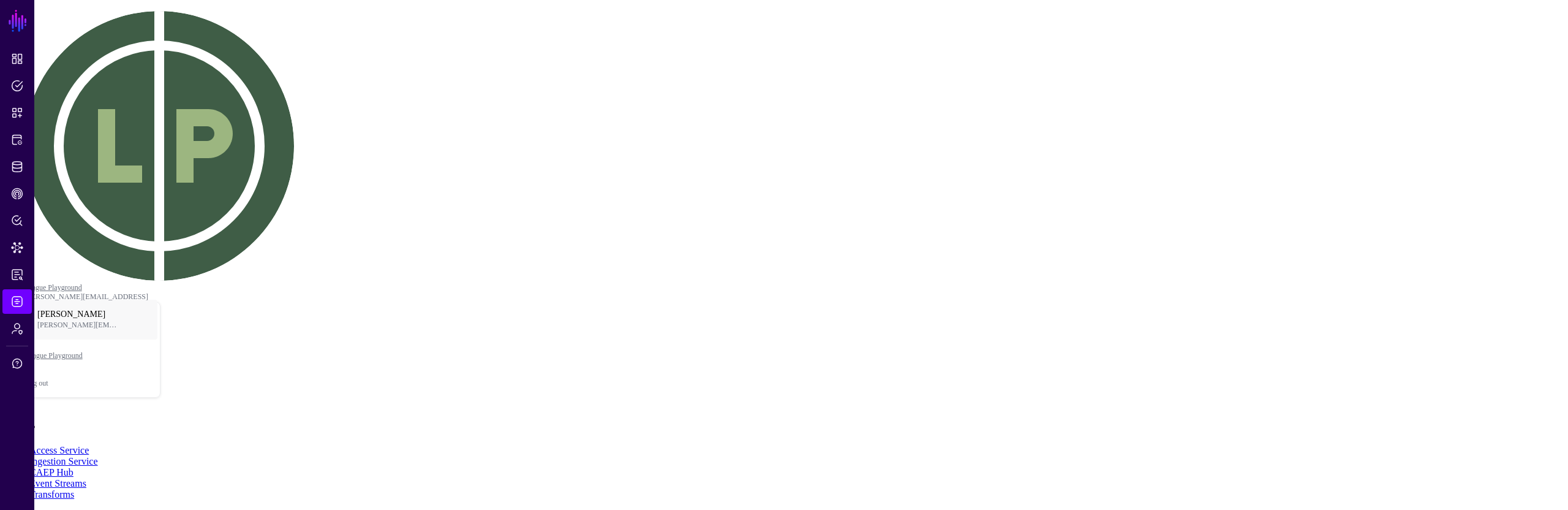
drag, startPoint x: 457, startPoint y: 127, endPoint x: 460, endPoint y: 142, distance: 15.3
click at [53, 98] on div "Last 90 Days" at bounding box center [28, 93] width 48 height 9
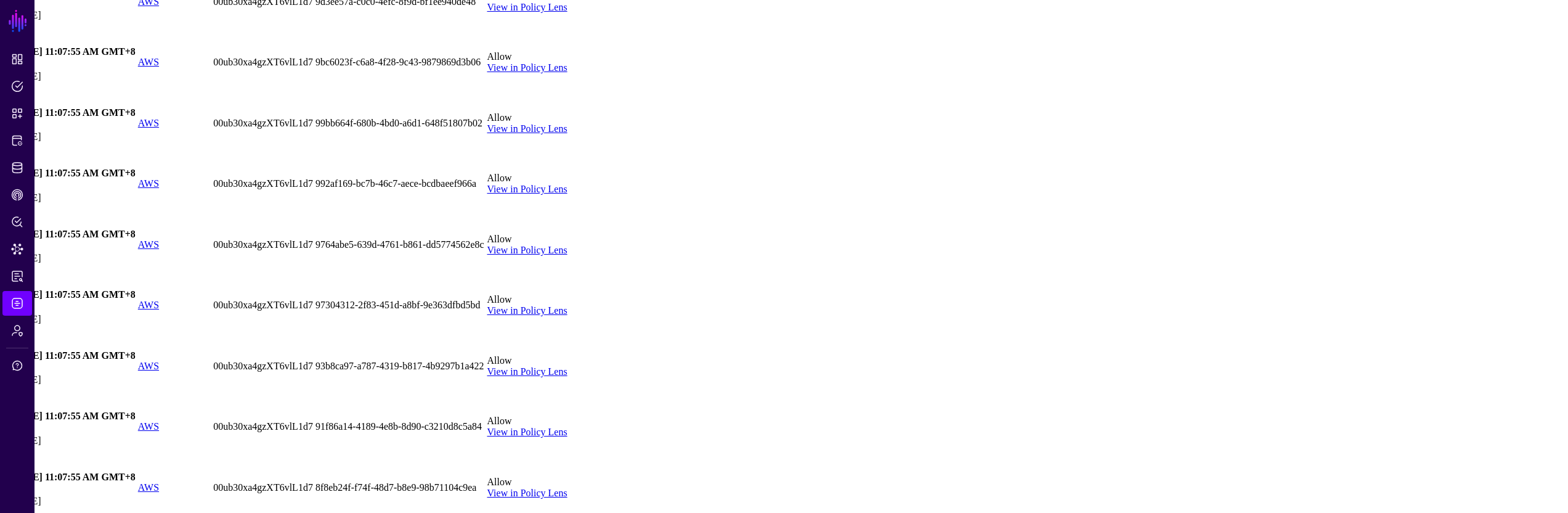
scroll to position [3222, 0]
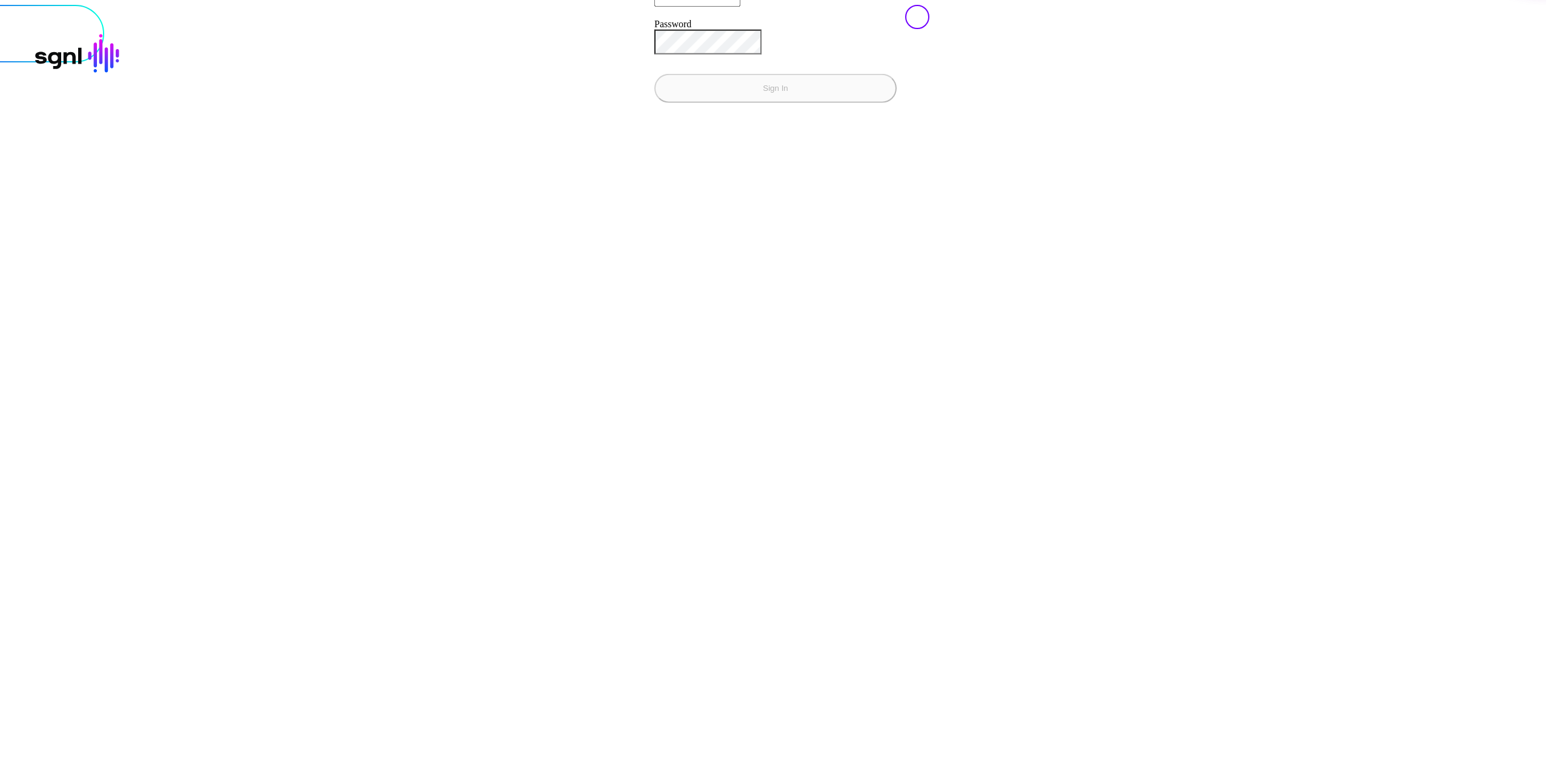
type input "**********"
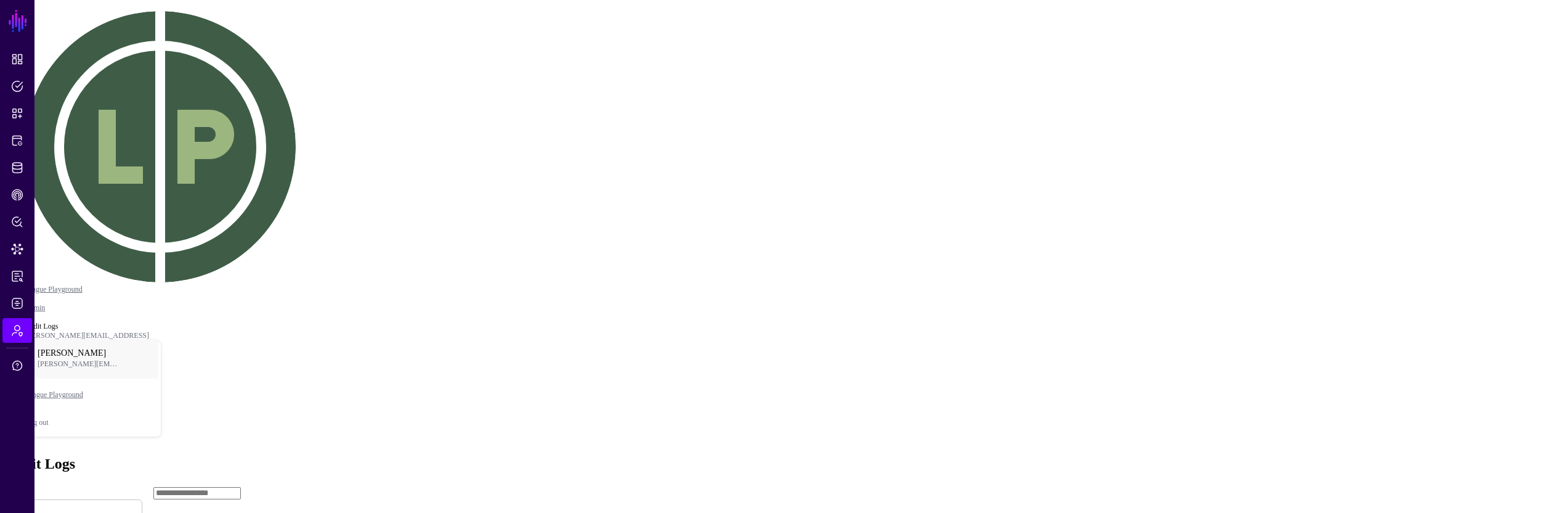
click at [53, 80] on div "Last 30 Days" at bounding box center [29, 75] width 48 height 9
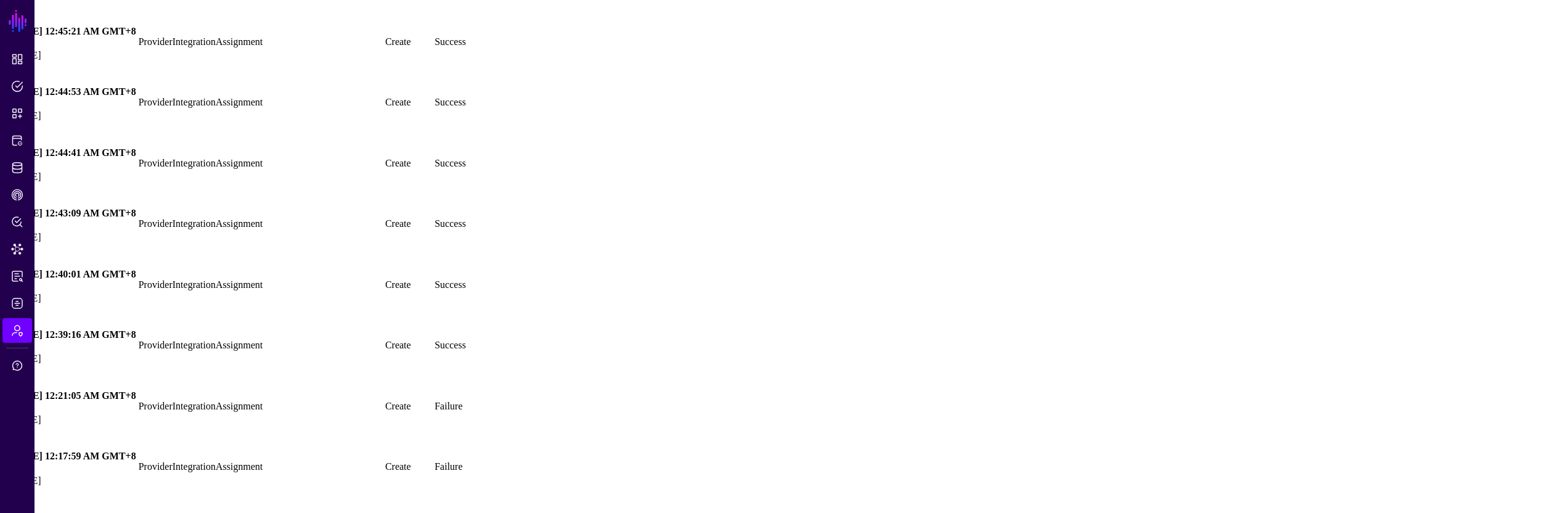
scroll to position [20856, 0]
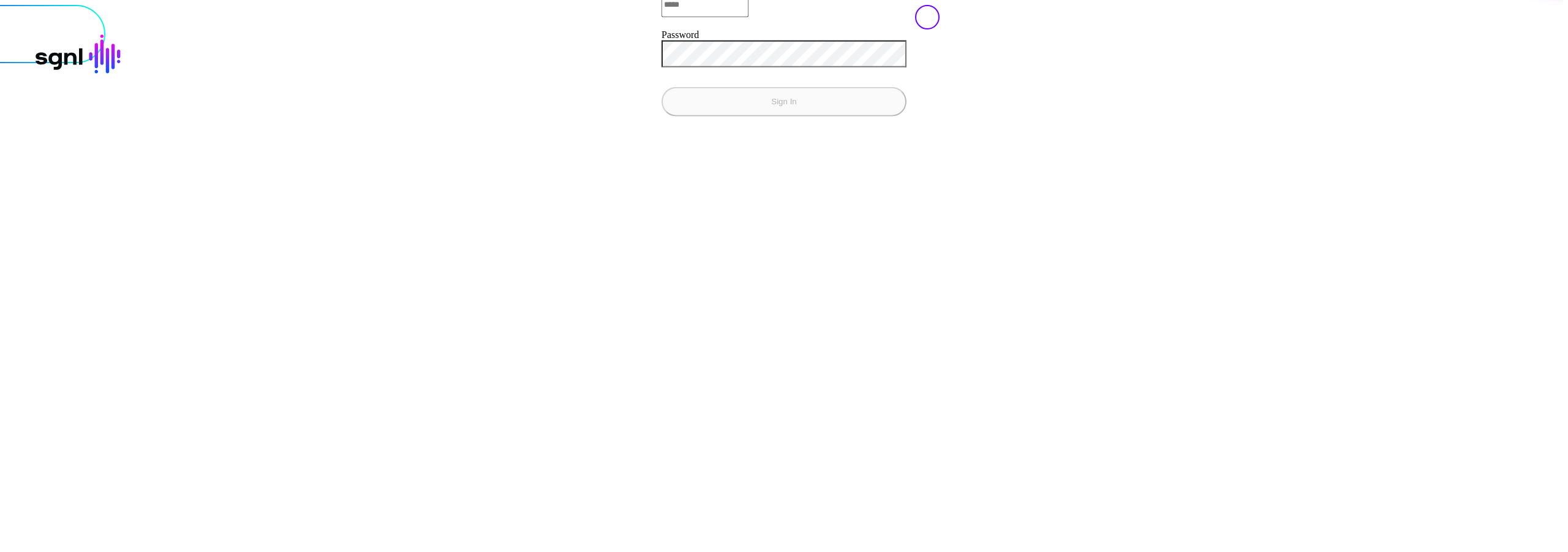
type input "**********"
click at [661, 116] on button "Sign In" at bounding box center [784, 101] width 245 height 29
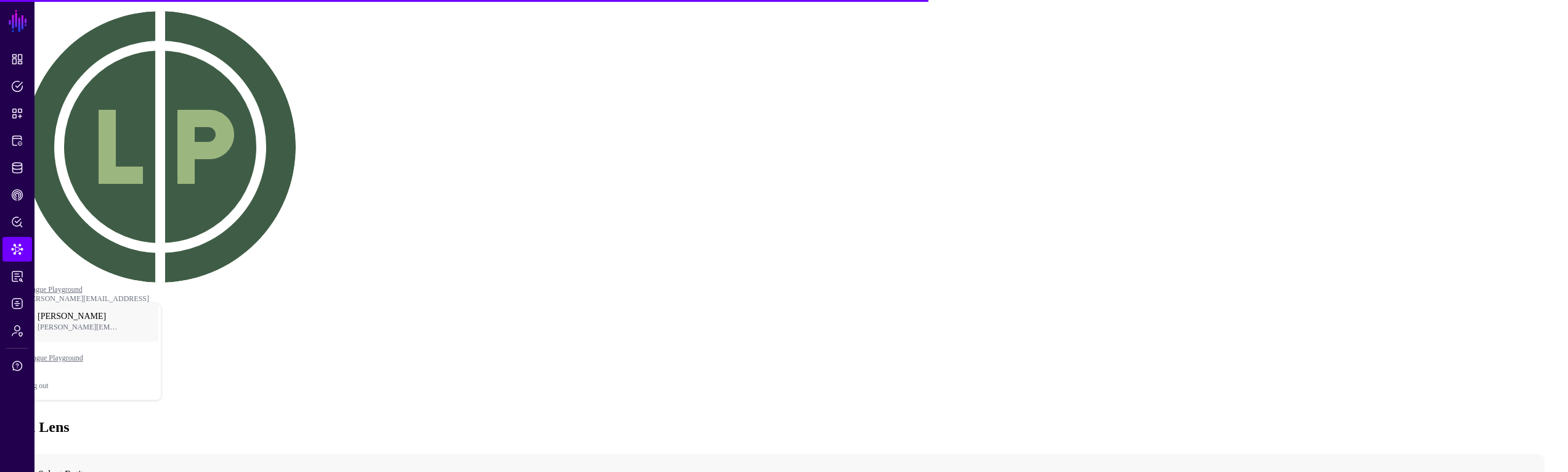
drag, startPoint x: 780, startPoint y: 471, endPoint x: 777, endPoint y: 516, distance: 45.1
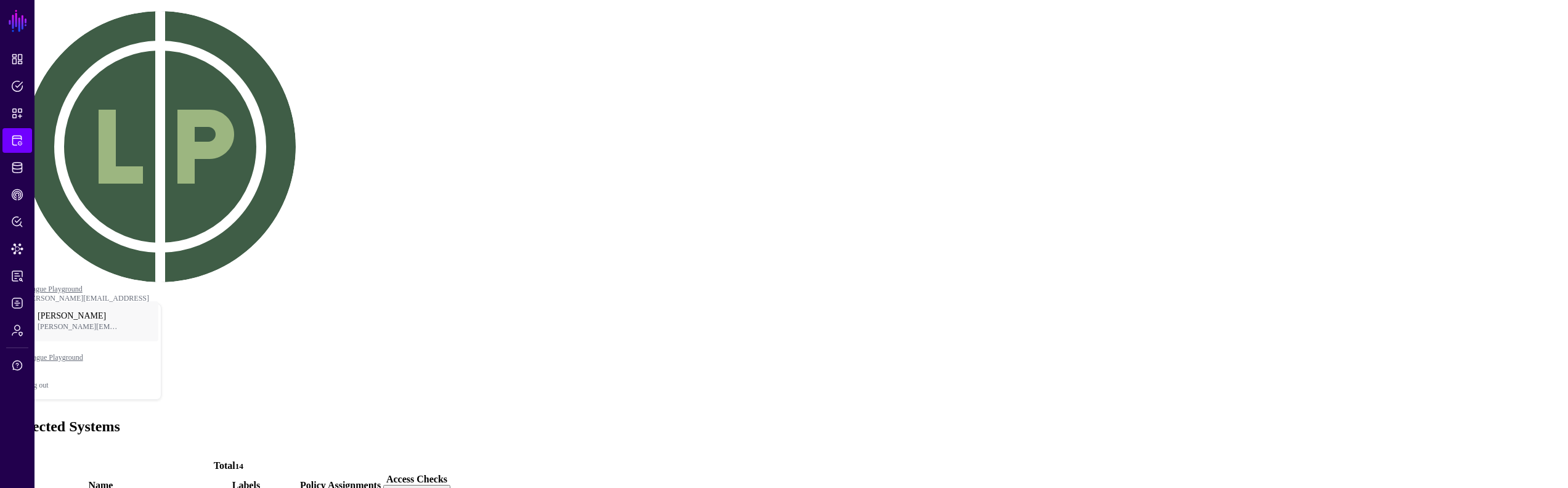
drag, startPoint x: 124, startPoint y: 172, endPoint x: 117, endPoint y: 172, distance: 7.0
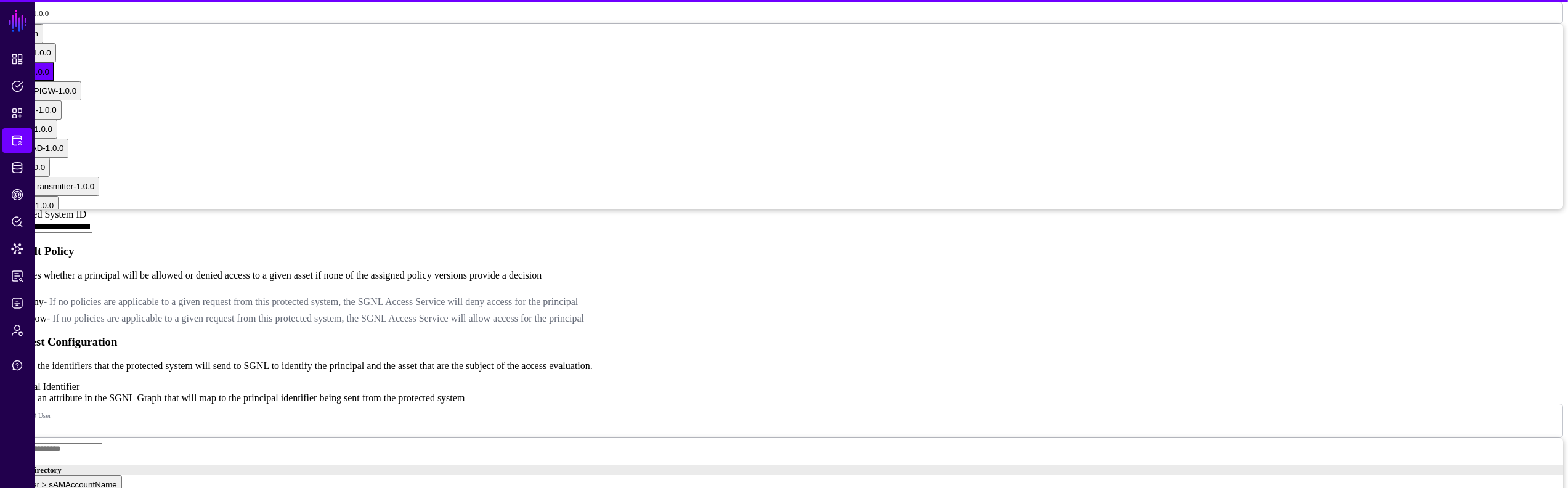
scroll to position [1097, 0]
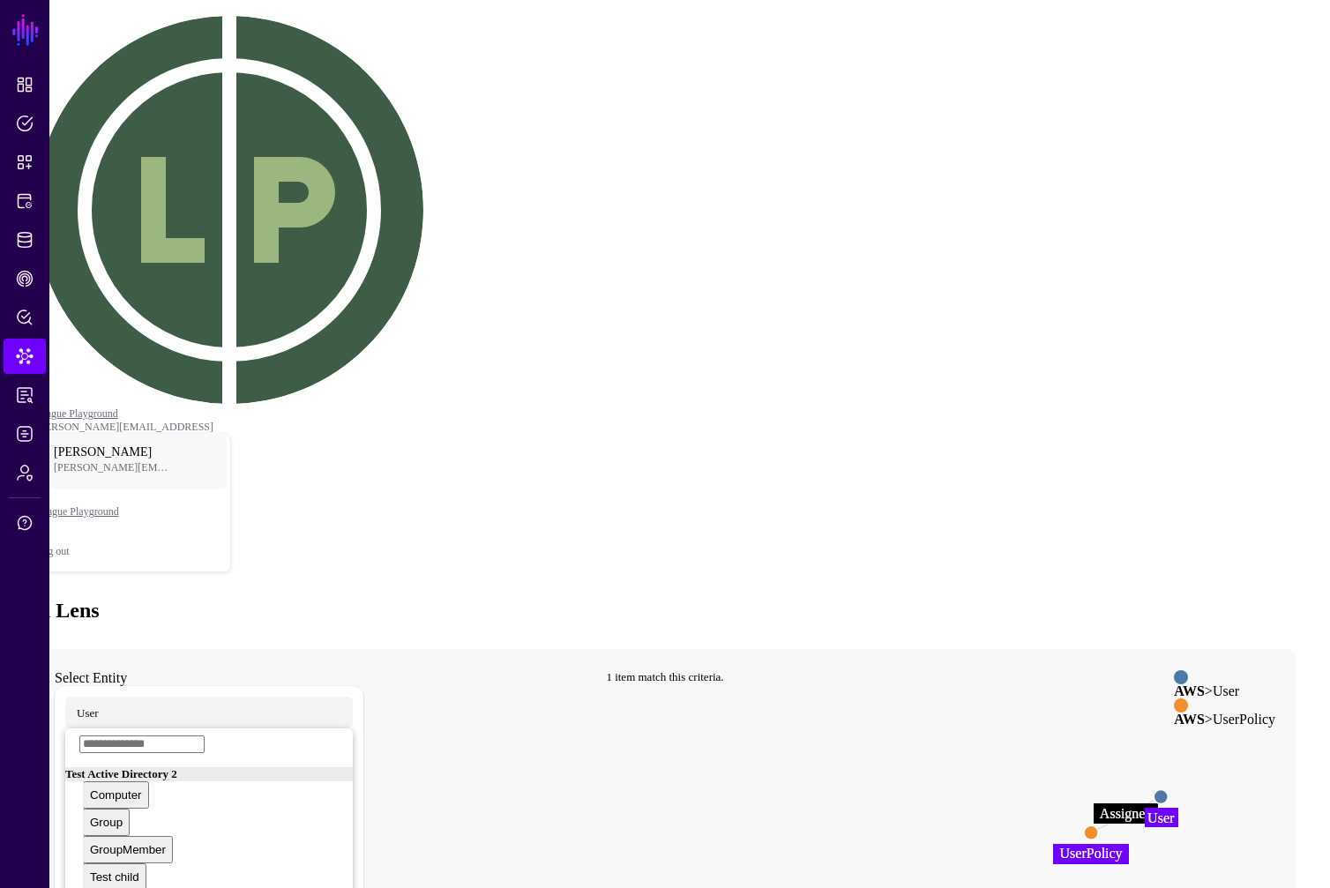
drag, startPoint x: 656, startPoint y: 541, endPoint x: 663, endPoint y: 437, distance: 103.4
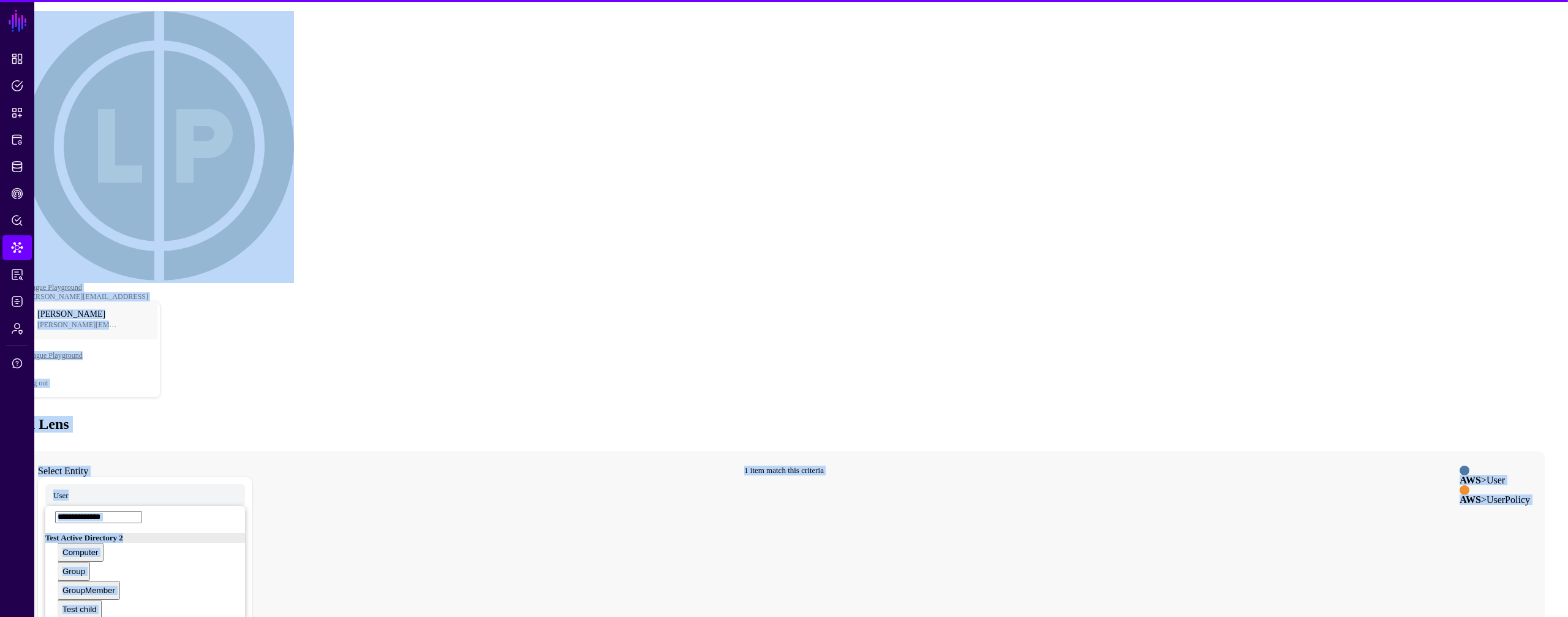
drag, startPoint x: 18, startPoint y: 361, endPoint x: 210, endPoint y: 361, distance: 192.0
click at [210, 361] on main "SGNL Dashboard Policies Snippets Protected Systems Identity Data Fabric CAEP Hu…" at bounding box center [784, 480] width 1558 height 951
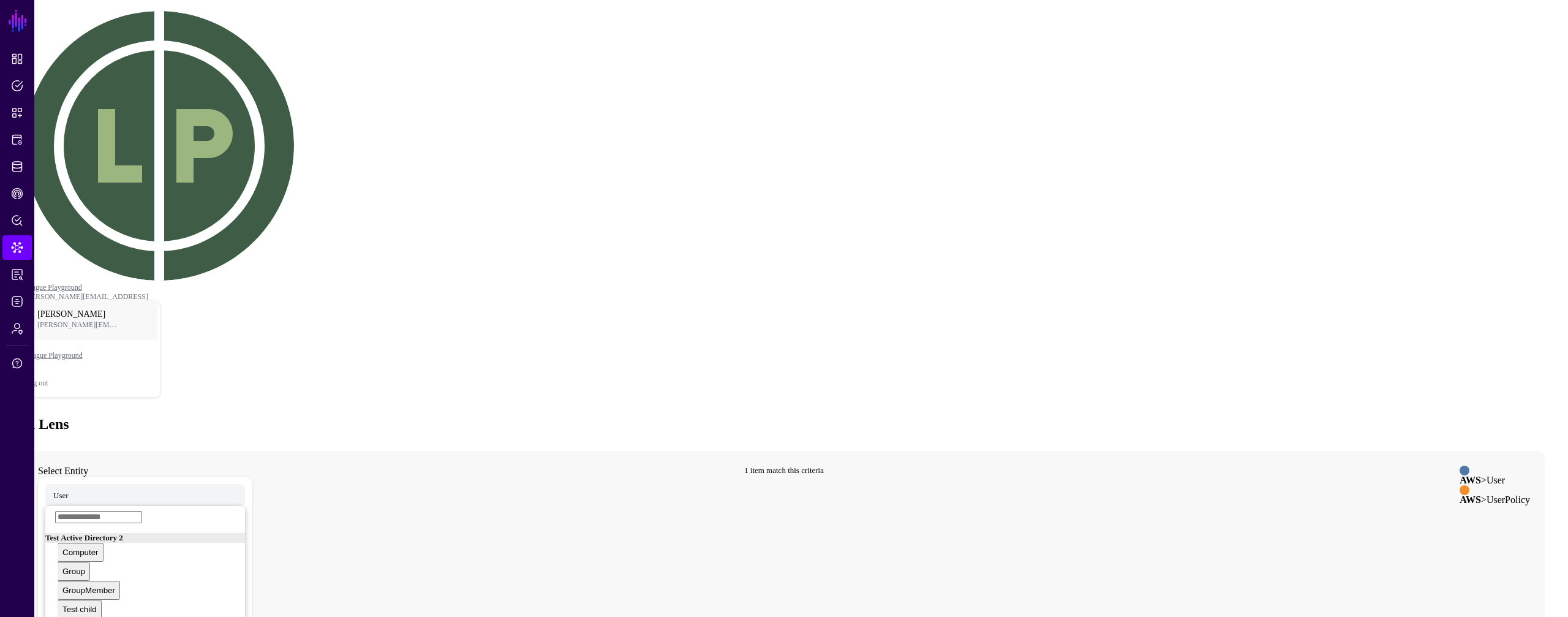
drag, startPoint x: 350, startPoint y: 225, endPoint x: 337, endPoint y: 213, distance: 17.7
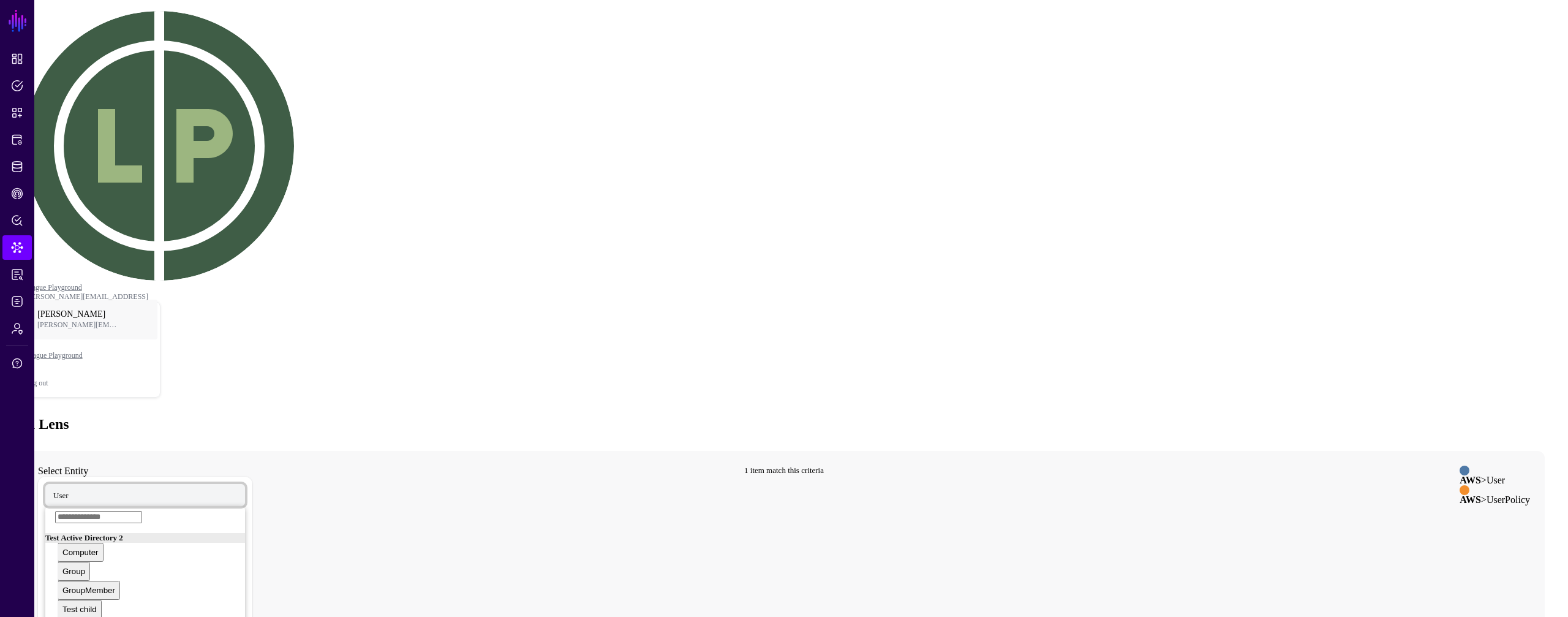
click at [69, 490] on span "User" at bounding box center [61, 495] width 15 height 10
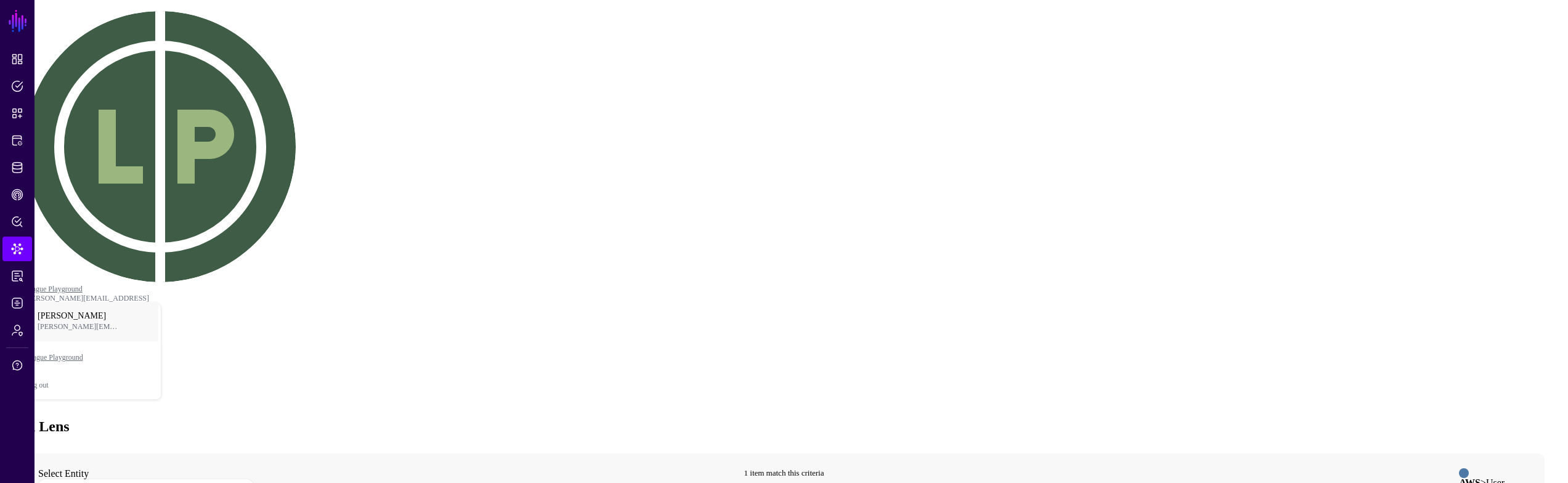
type input "***"
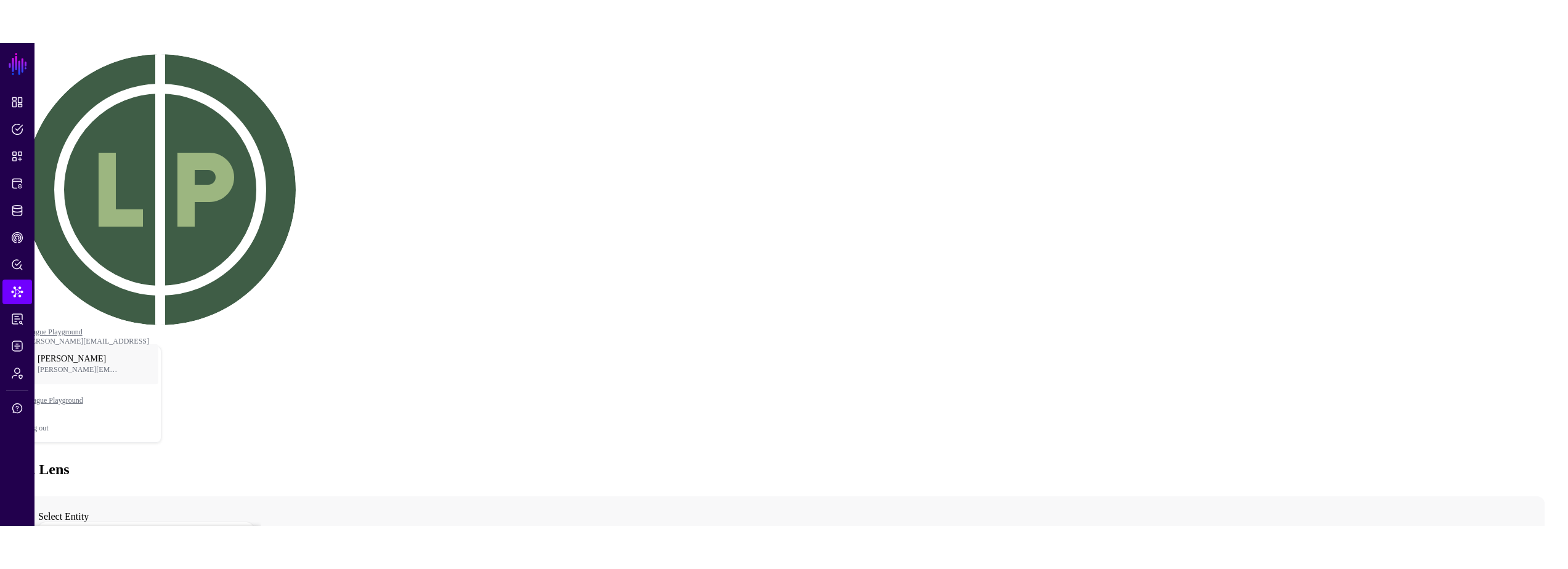
scroll to position [97, 0]
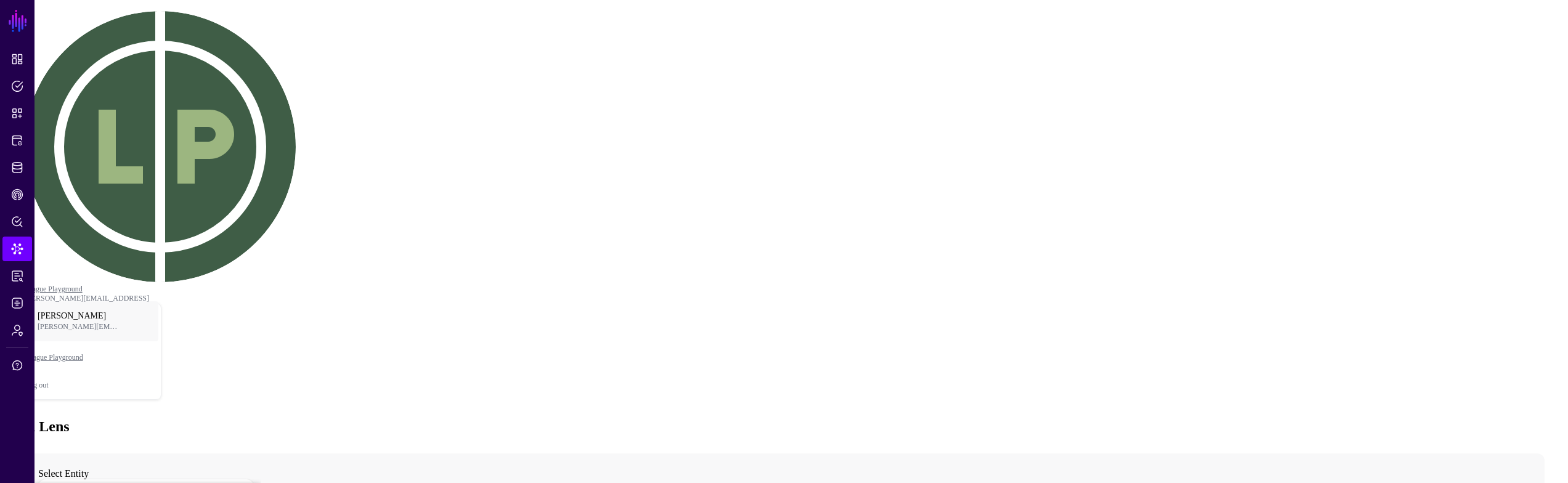
type input "****"
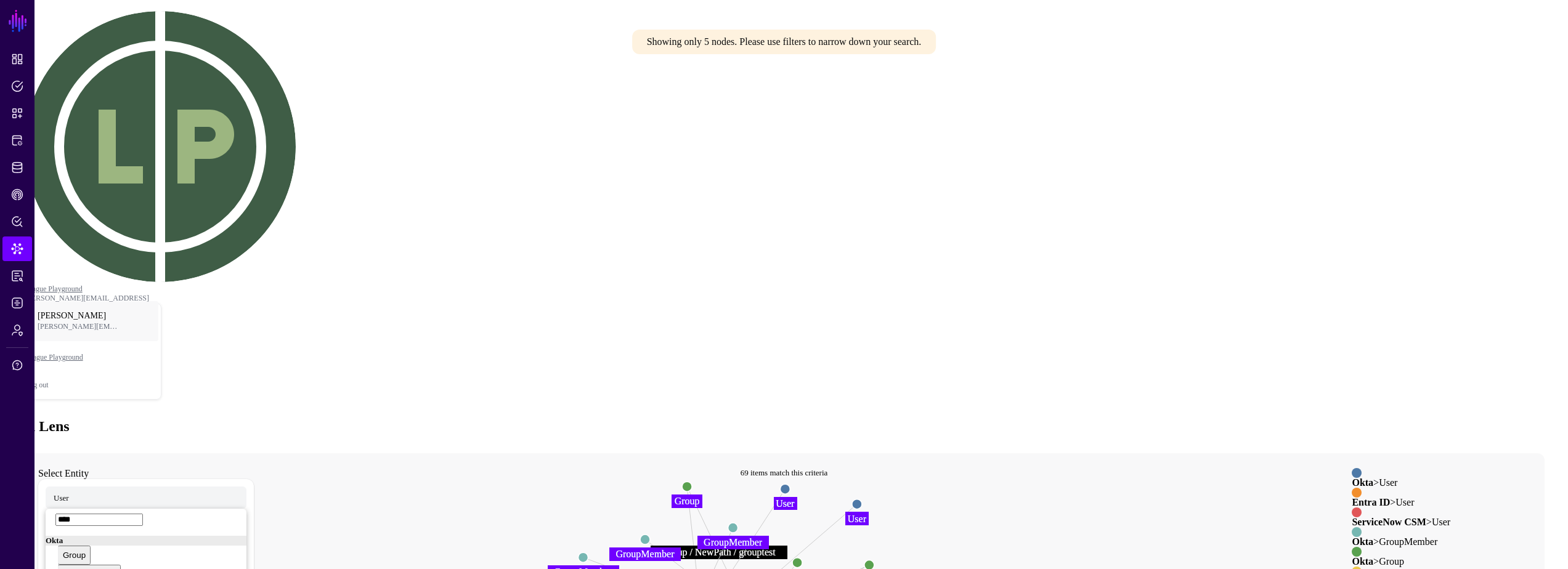
drag, startPoint x: 706, startPoint y: 411, endPoint x: 699, endPoint y: 414, distance: 7.6
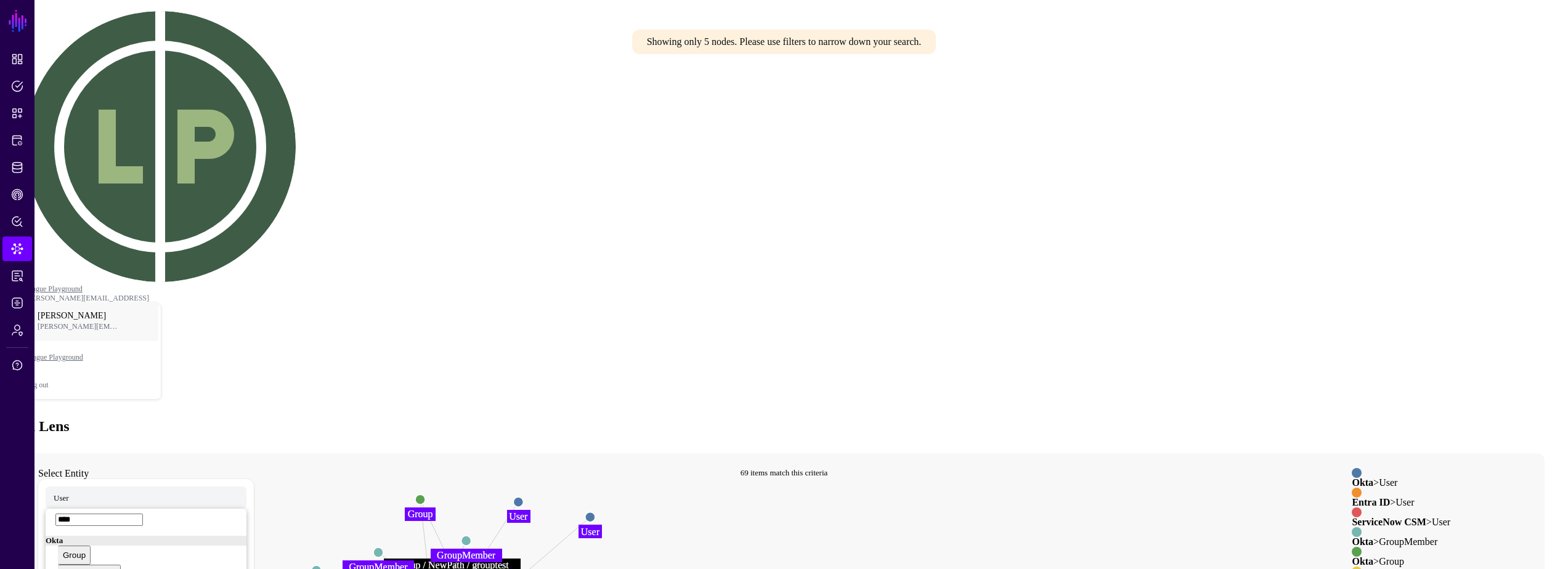
drag, startPoint x: 437, startPoint y: 332, endPoint x: 630, endPoint y: 349, distance: 193.7
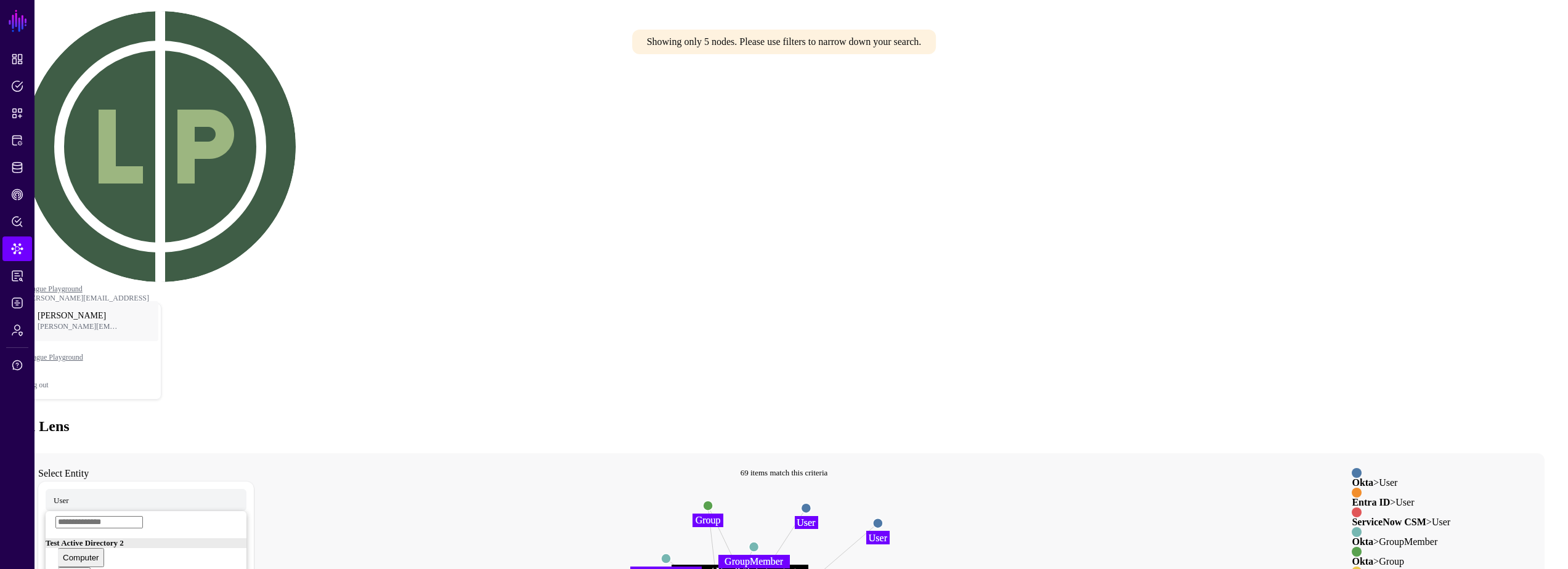
click at [114, 553] on div "profile__secondEmail" at bounding box center [75, 557] width 78 height 9
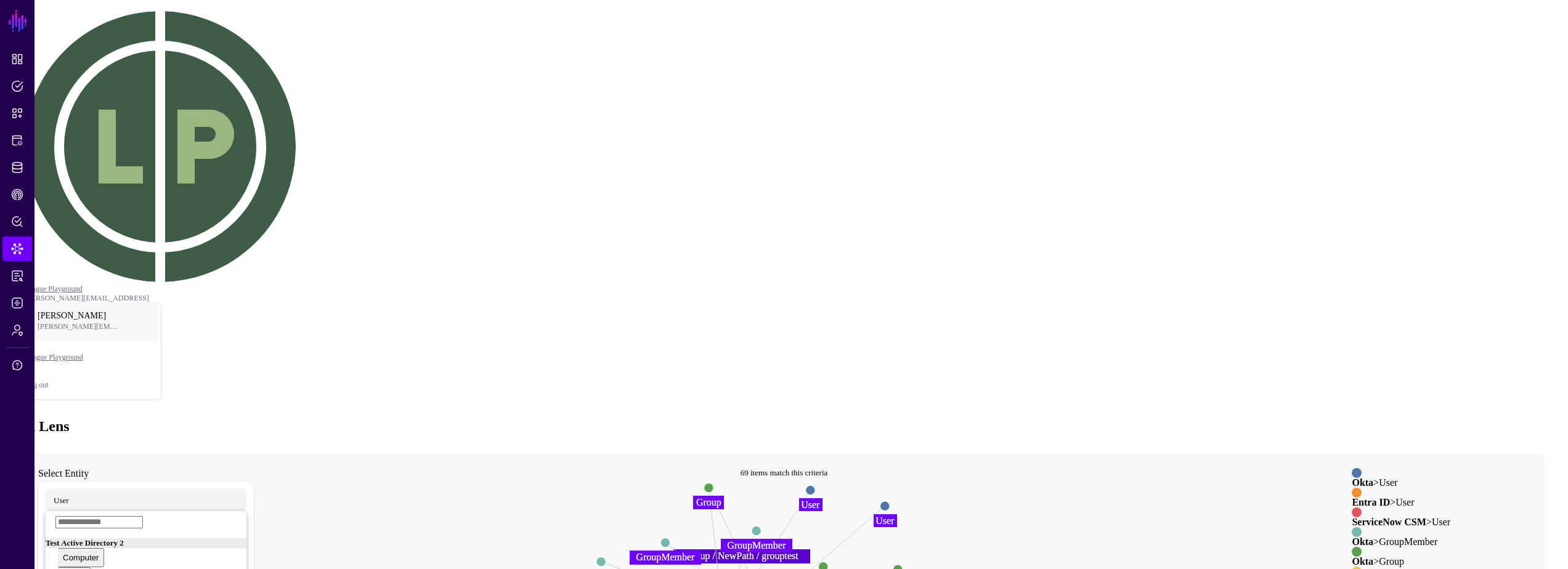
drag, startPoint x: 393, startPoint y: 492, endPoint x: 397, endPoint y: 485, distance: 8.1
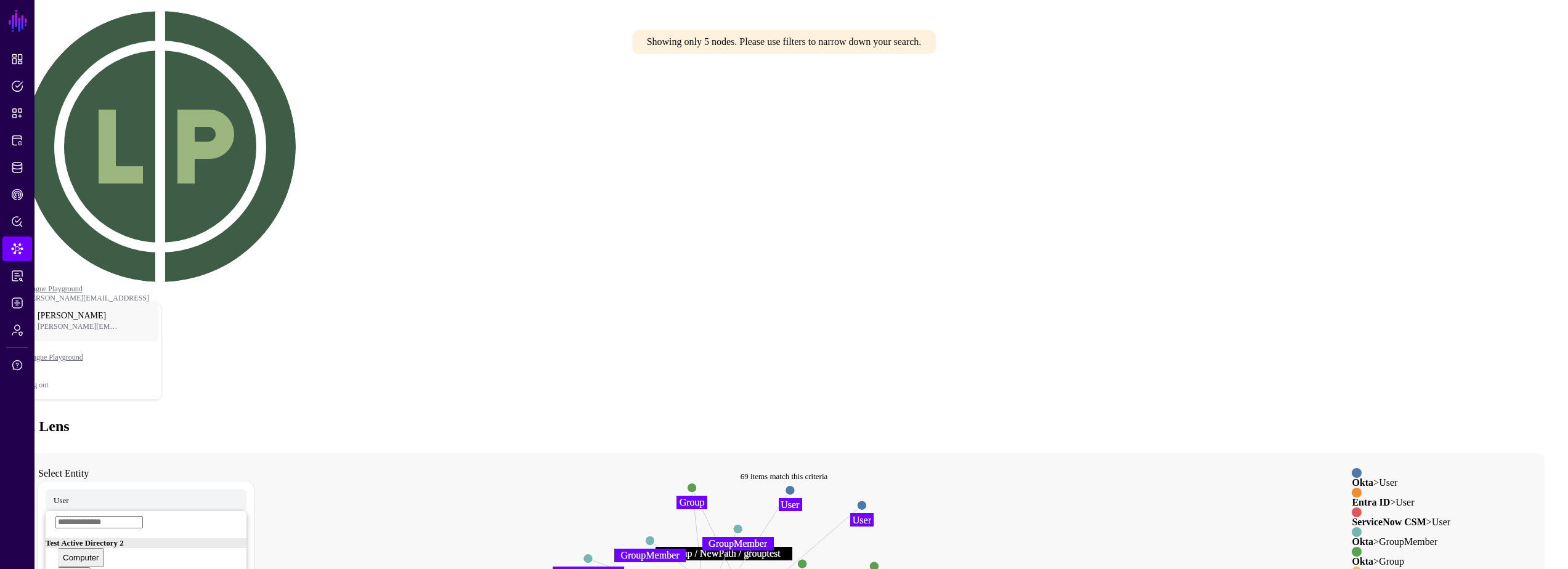
drag, startPoint x: 1012, startPoint y: 324, endPoint x: 961, endPoint y: 312, distance: 52.4
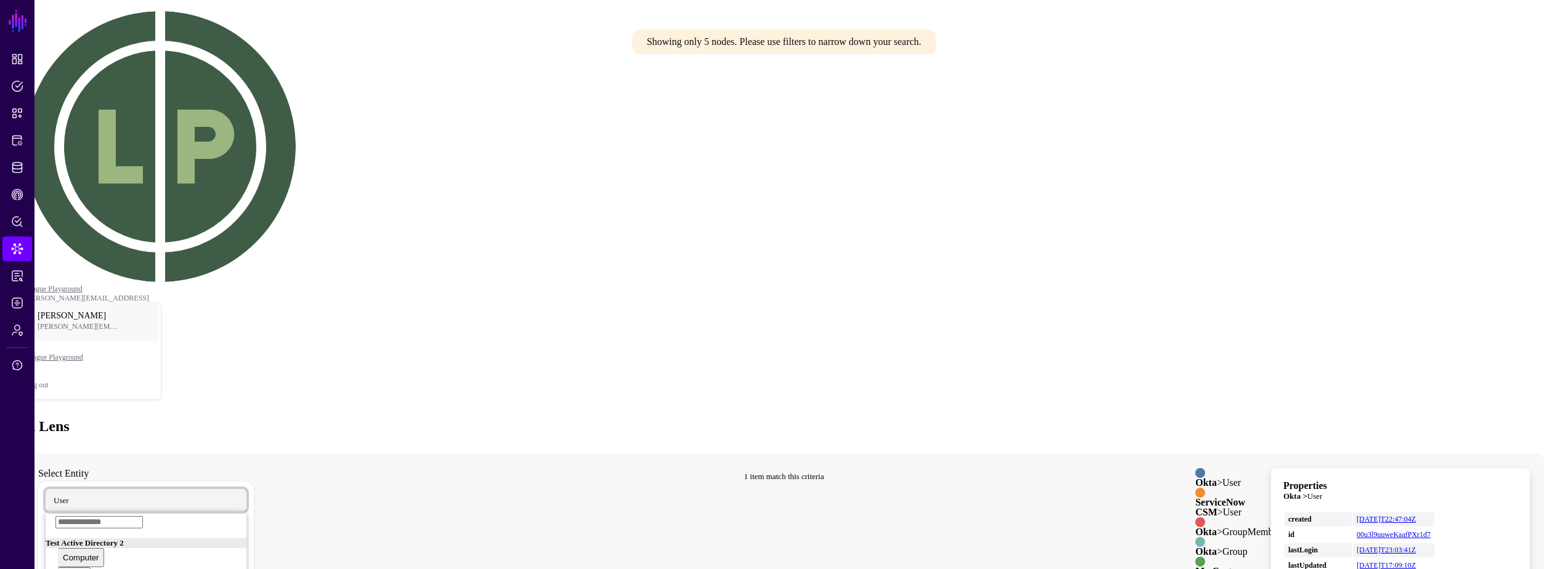
click at [76, 494] on span at bounding box center [73, 499] width 8 height 10
click at [71, 544] on div "Group" at bounding box center [59, 548] width 23 height 9
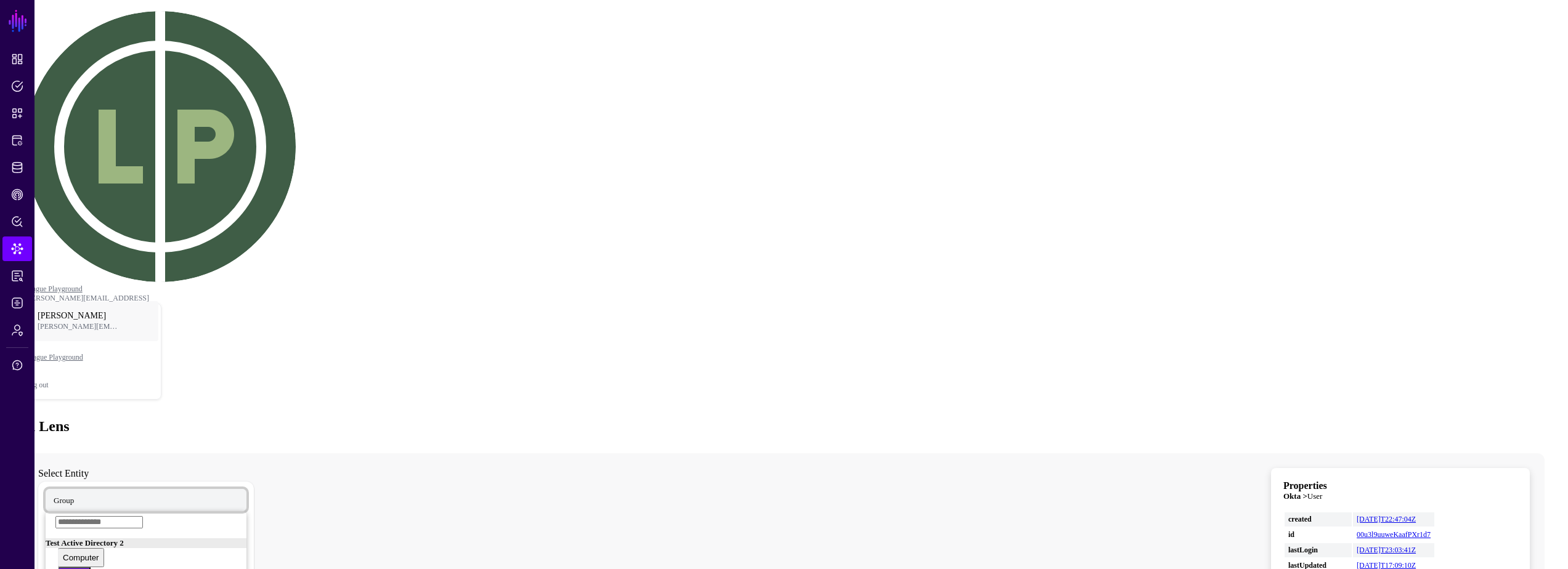
click at [74, 494] on span "Group" at bounding box center [64, 499] width 20 height 10
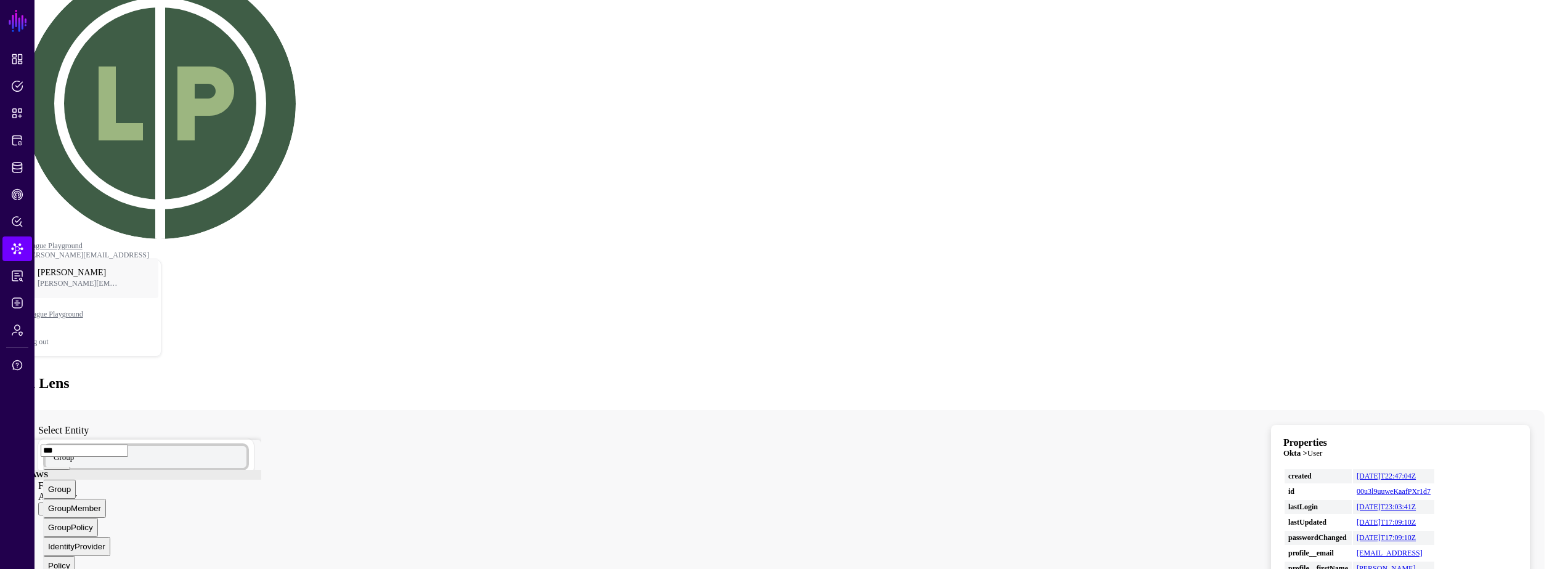
type input "***"
click at [69, 451] on span "User" at bounding box center [61, 456] width 15 height 10
type input "****"
click at [71, 515] on button "User" at bounding box center [57, 524] width 27 height 19
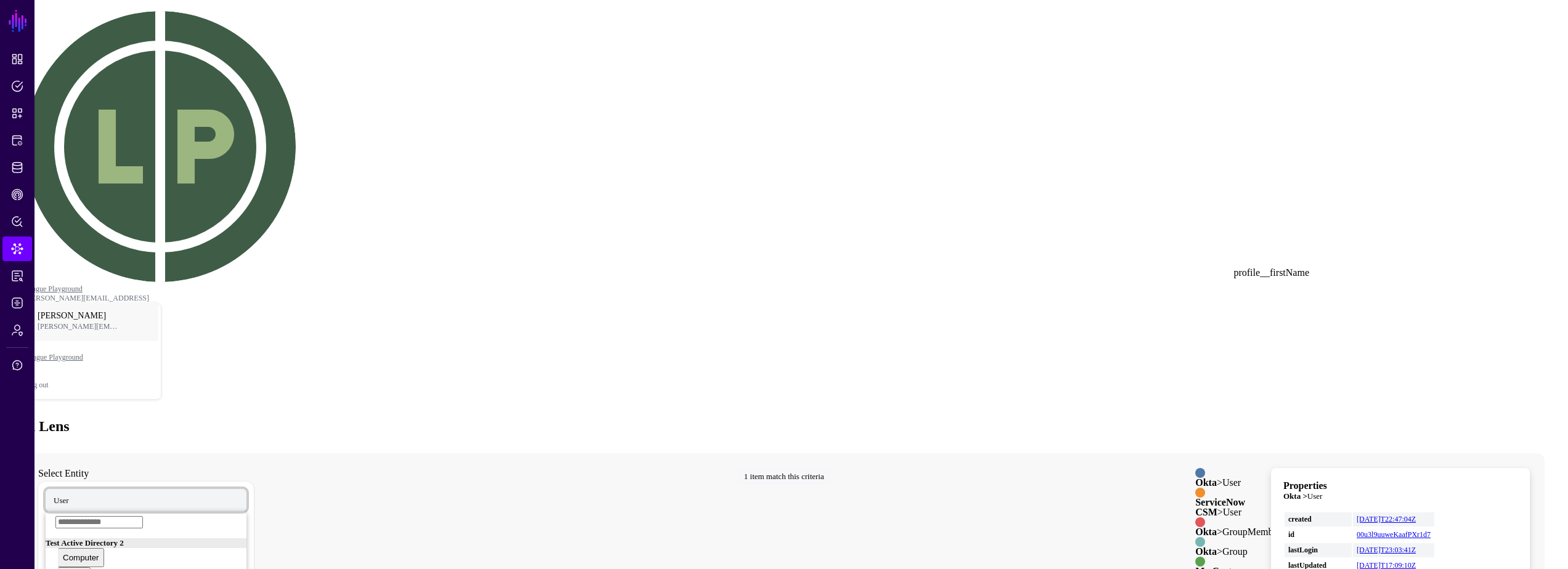
click at [247, 489] on link "User" at bounding box center [145, 500] width 201 height 22
click at [71, 544] on div "Group" at bounding box center [59, 548] width 23 height 9
click at [1284, 480] on link at bounding box center [1284, 480] width 0 height 0
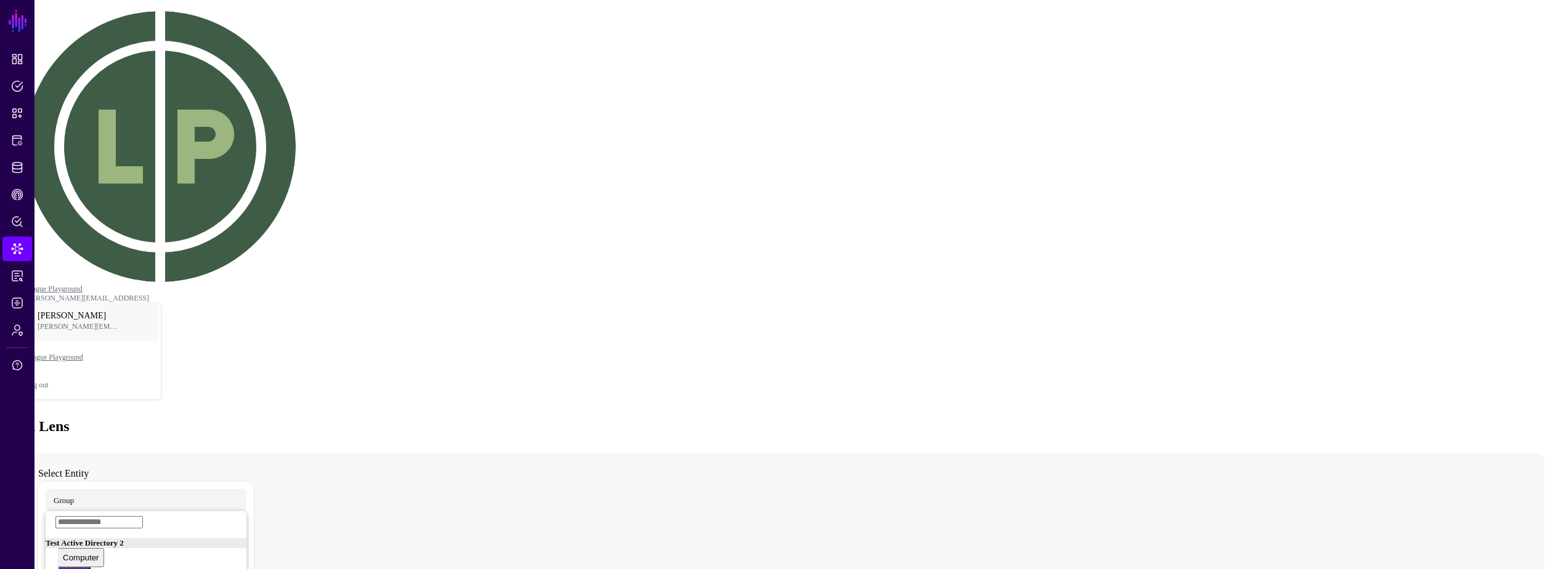
click at [74, 494] on span "Group" at bounding box center [64, 499] width 20 height 10
click at [65, 566] on div "User" at bounding box center [57, 570] width 17 height 9
